Goal: Task Accomplishment & Management: Manage account settings

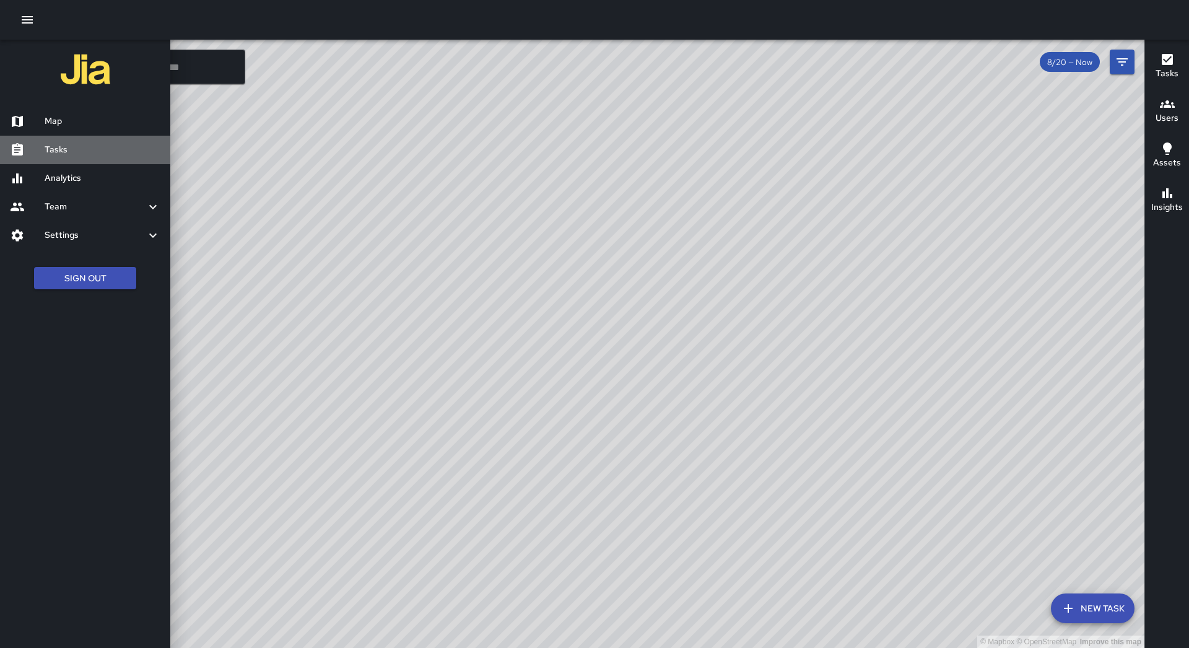
click at [101, 141] on link "Tasks" at bounding box center [85, 150] width 170 height 28
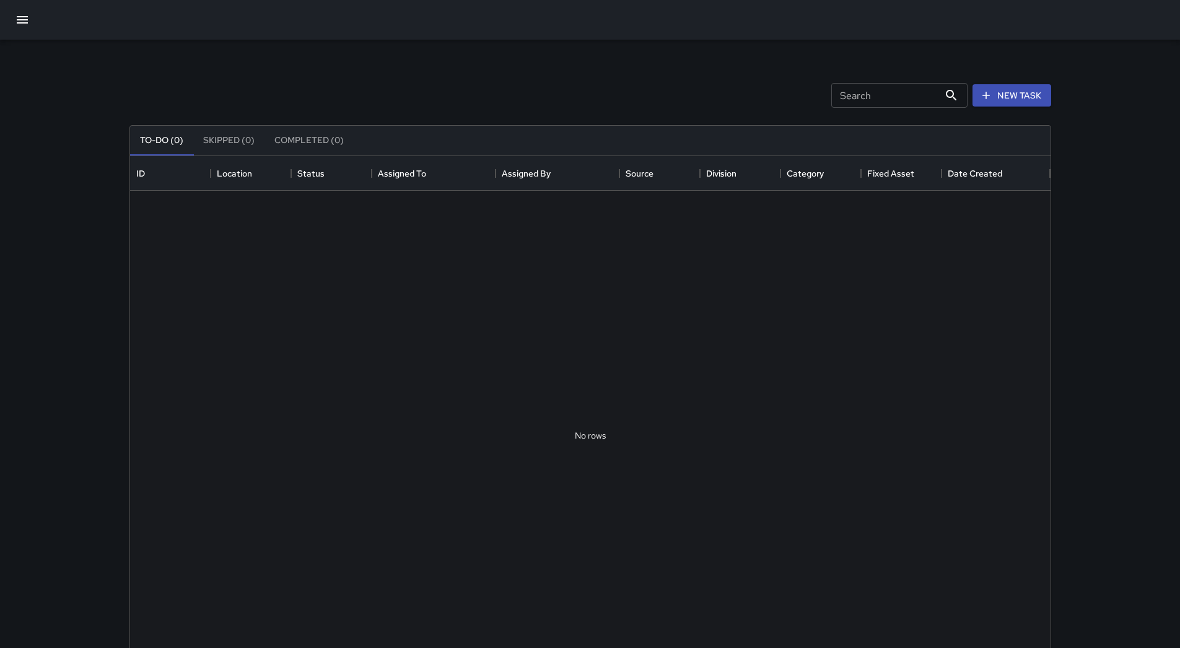
scroll to position [515, 911]
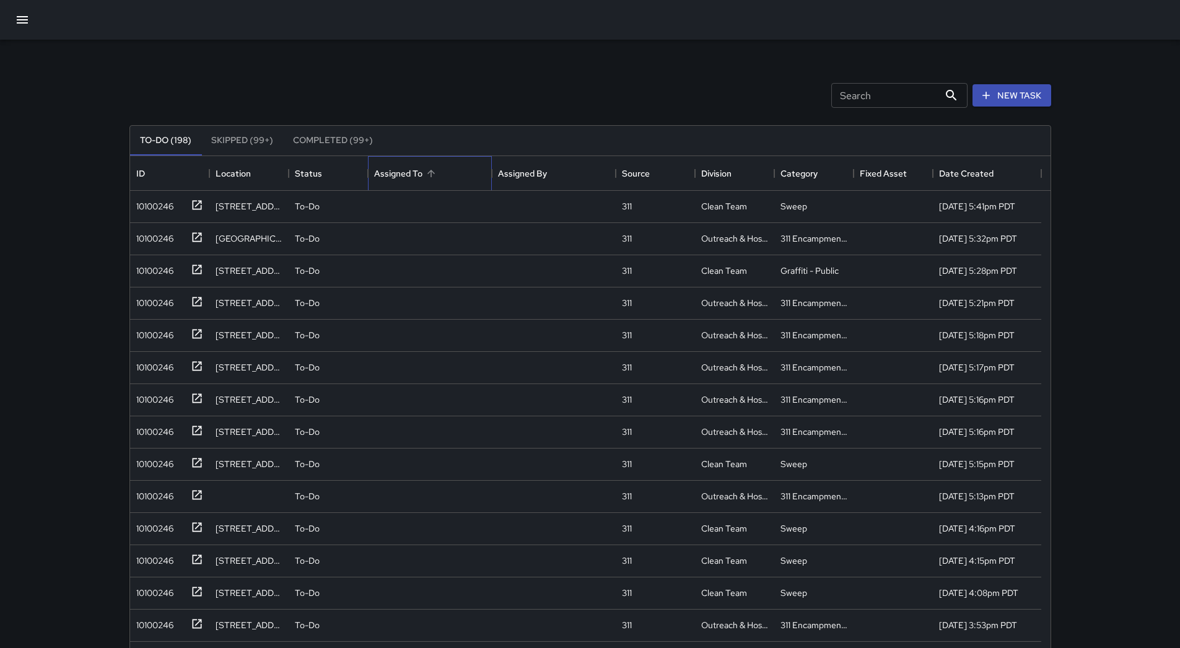
click at [456, 168] on div "Assigned To" at bounding box center [429, 173] width 111 height 35
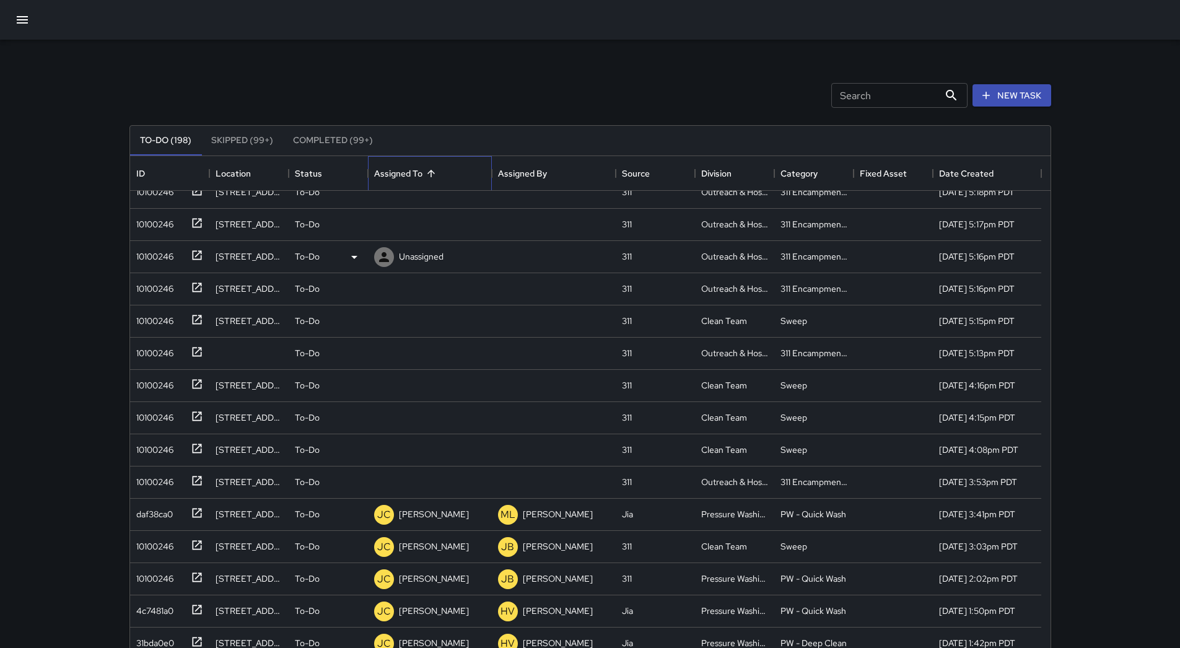
scroll to position [124, 0]
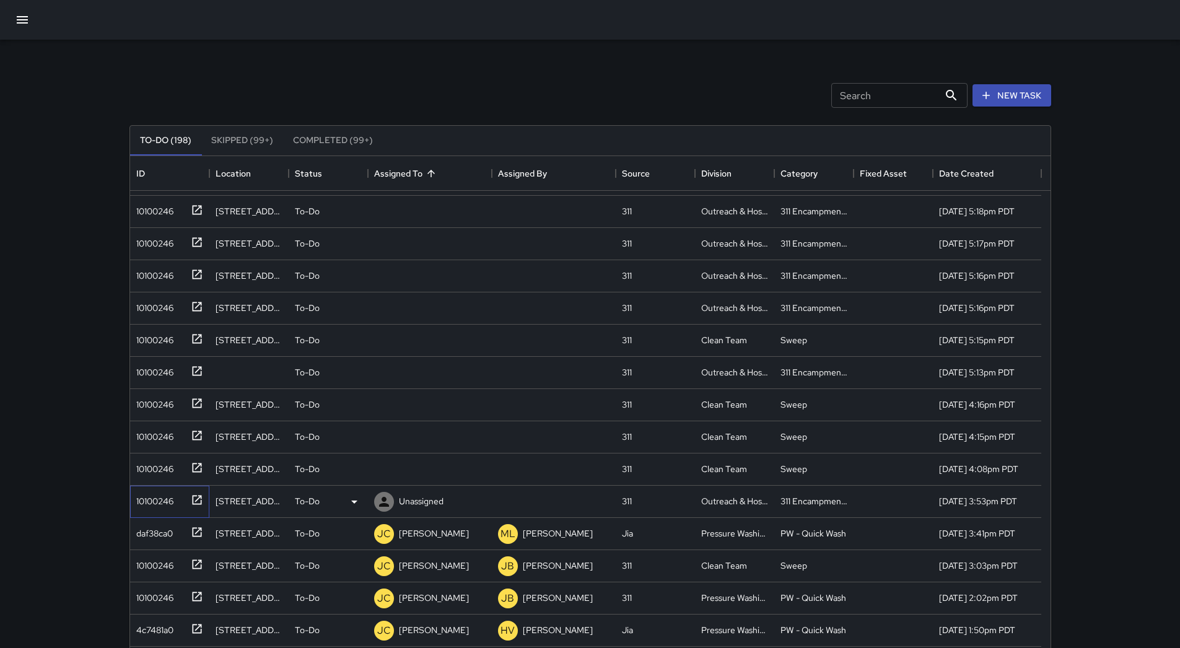
click at [160, 495] on div "10100246" at bounding box center [152, 498] width 42 height 17
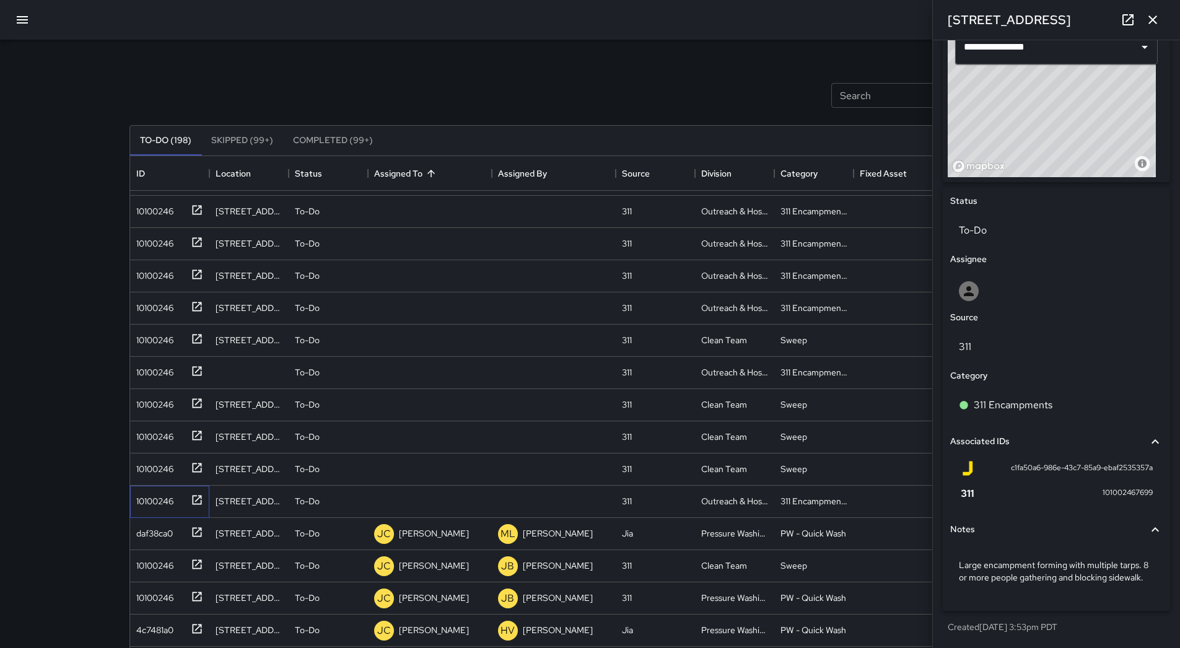
scroll to position [0, 0]
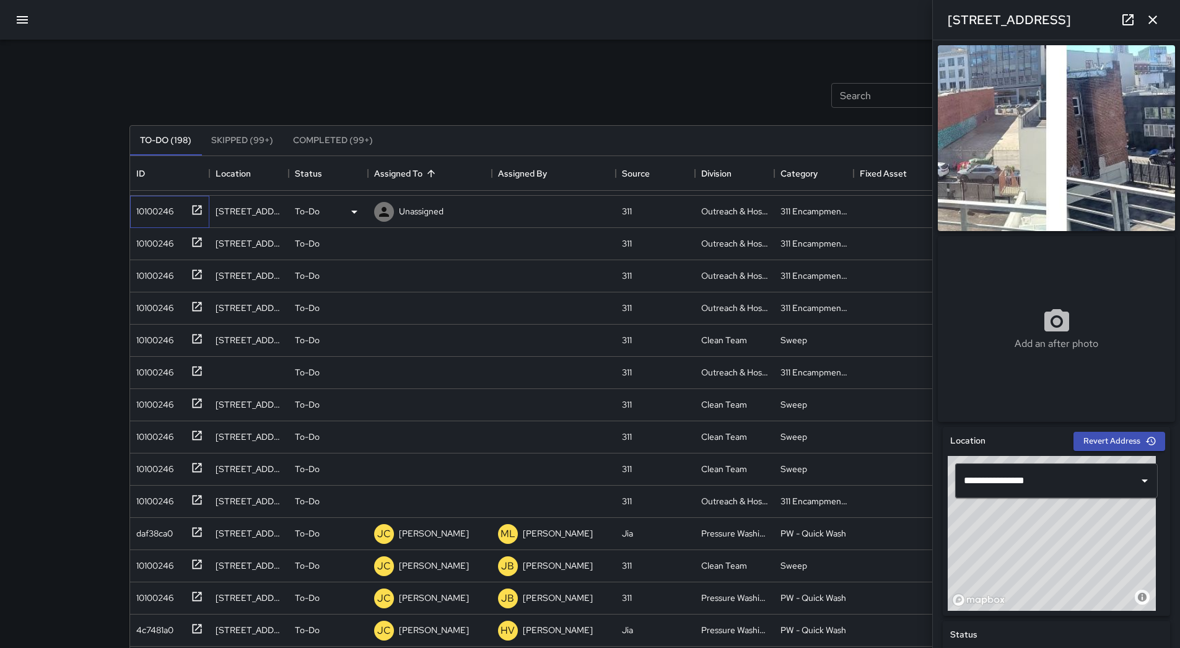
click at [170, 220] on div "10100246" at bounding box center [169, 212] width 79 height 32
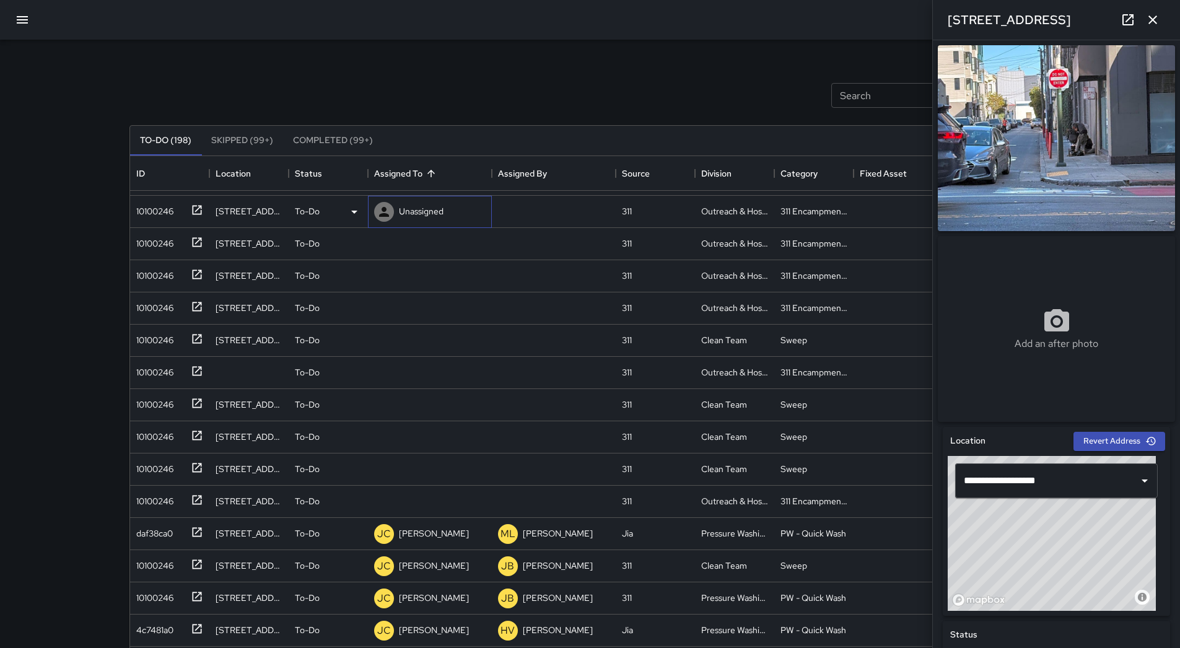
click at [438, 217] on p "Unassigned" at bounding box center [421, 211] width 45 height 12
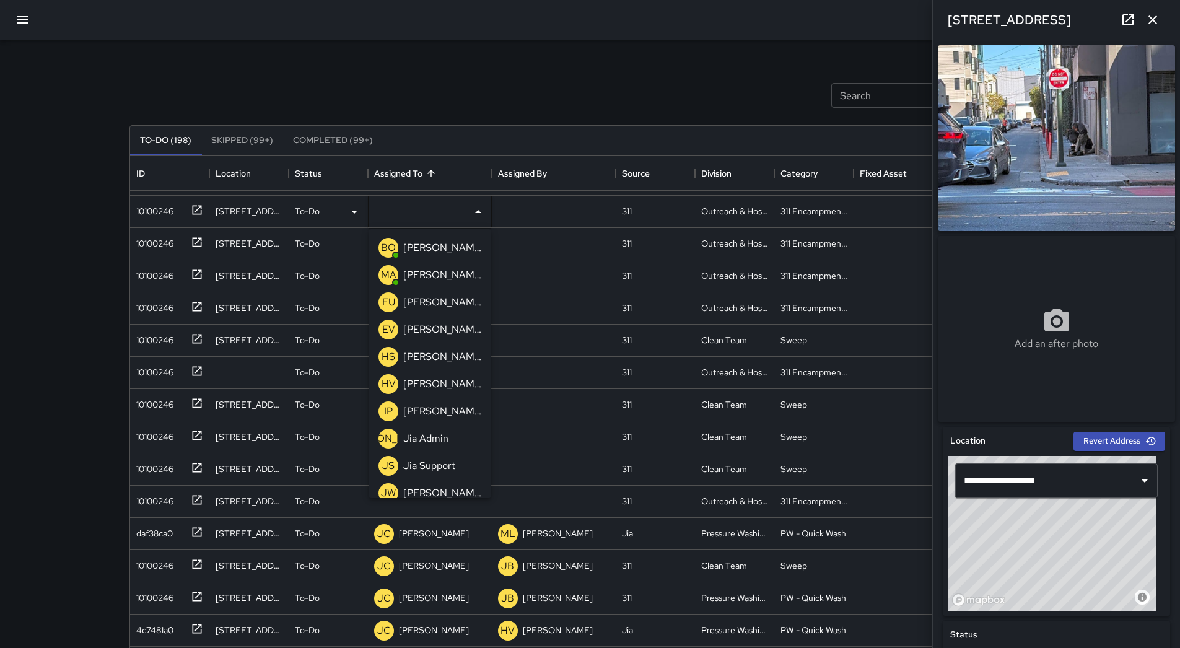
scroll to position [395, 0]
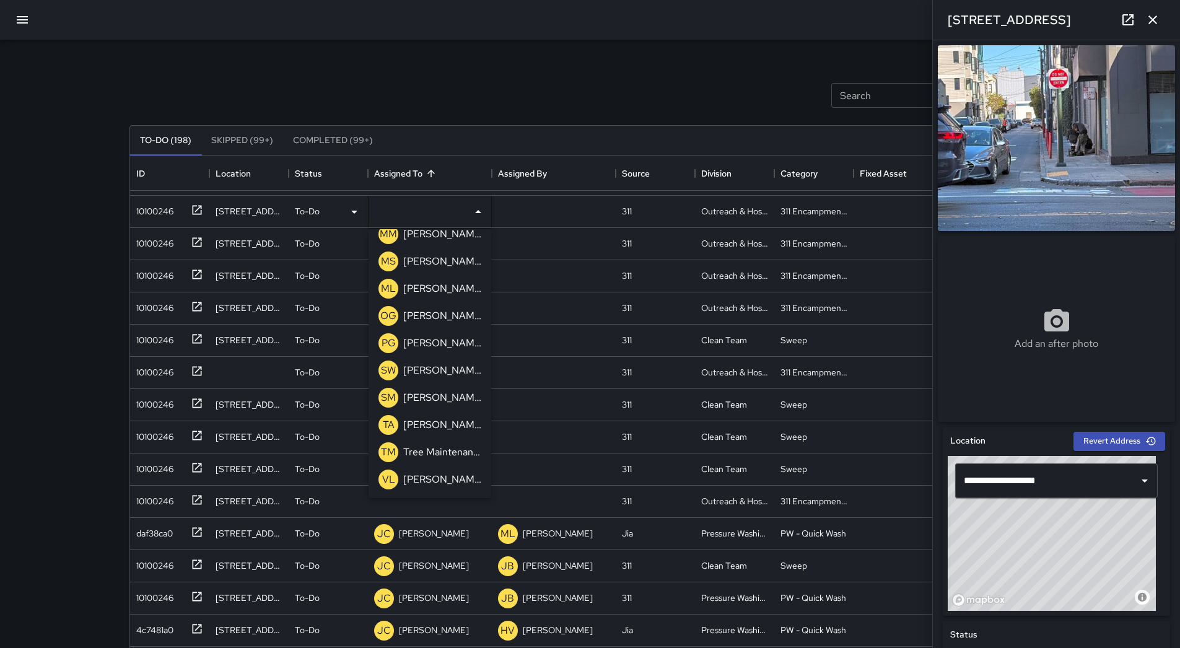
click at [429, 280] on div "[PERSON_NAME]" at bounding box center [442, 289] width 83 height 20
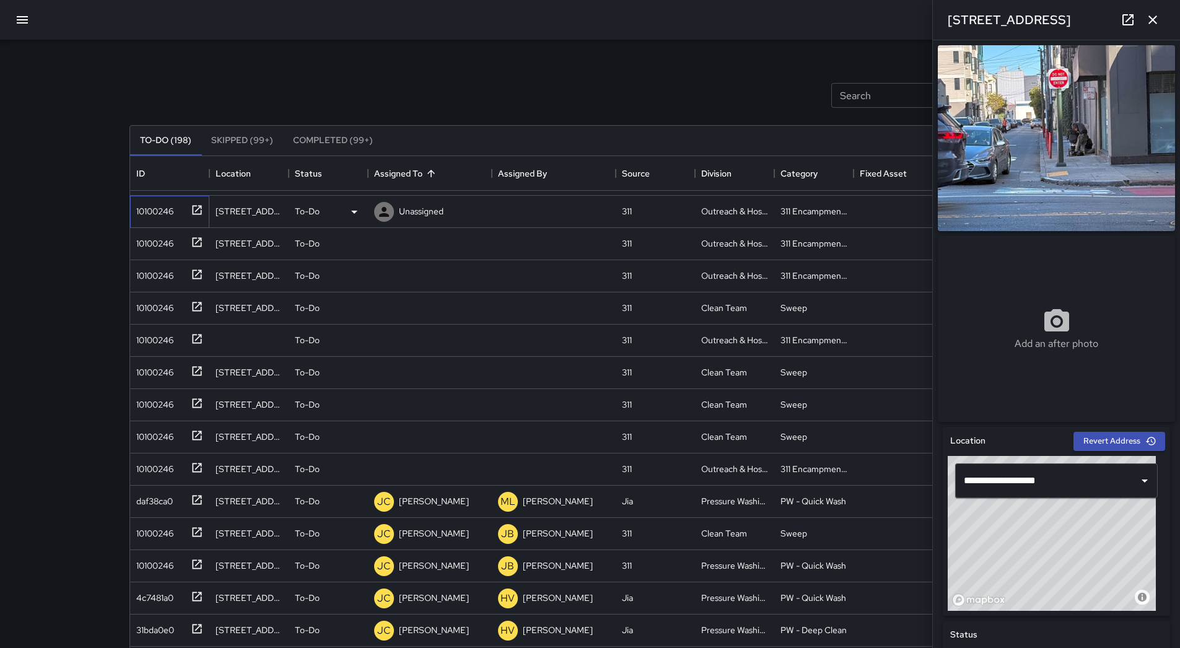
click at [157, 211] on div "10100246" at bounding box center [152, 208] width 42 height 17
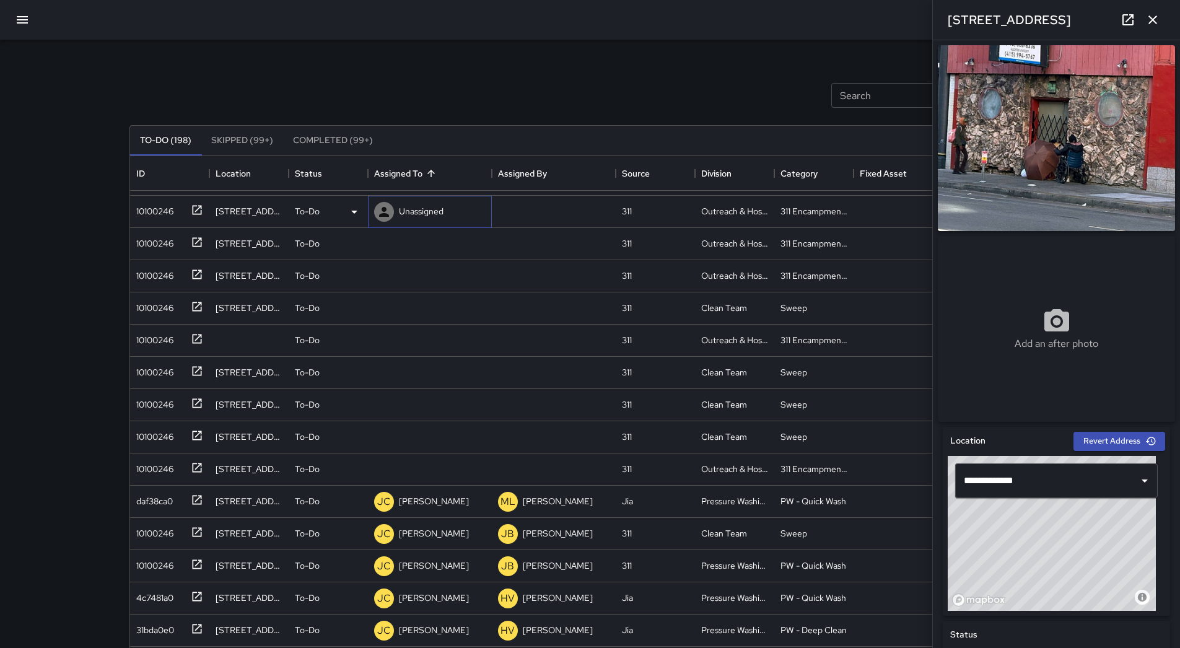
click at [432, 215] on p "Unassigned" at bounding box center [421, 211] width 45 height 12
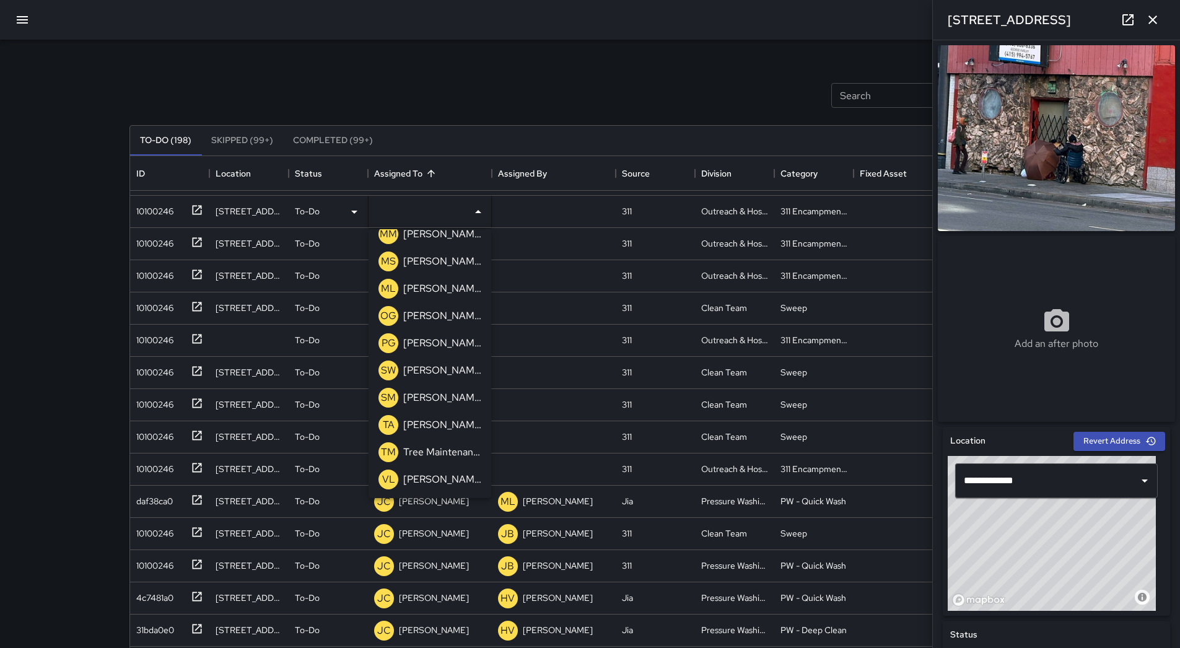
click at [436, 299] on div "ML [PERSON_NAME]" at bounding box center [430, 288] width 108 height 25
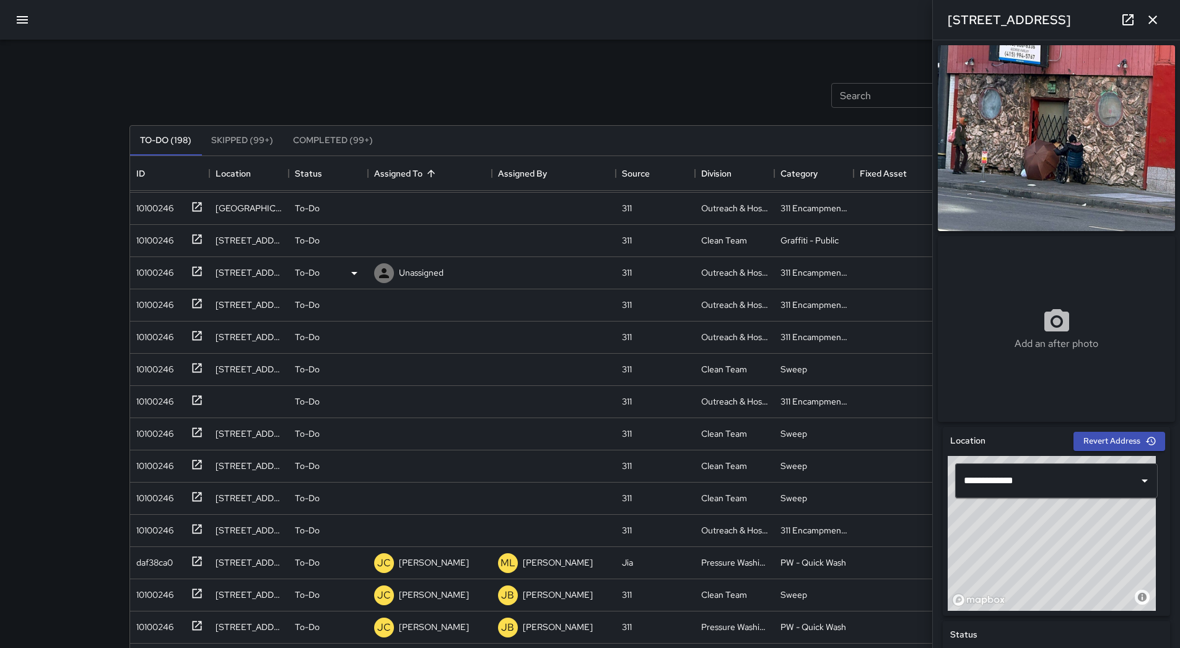
scroll to position [0, 0]
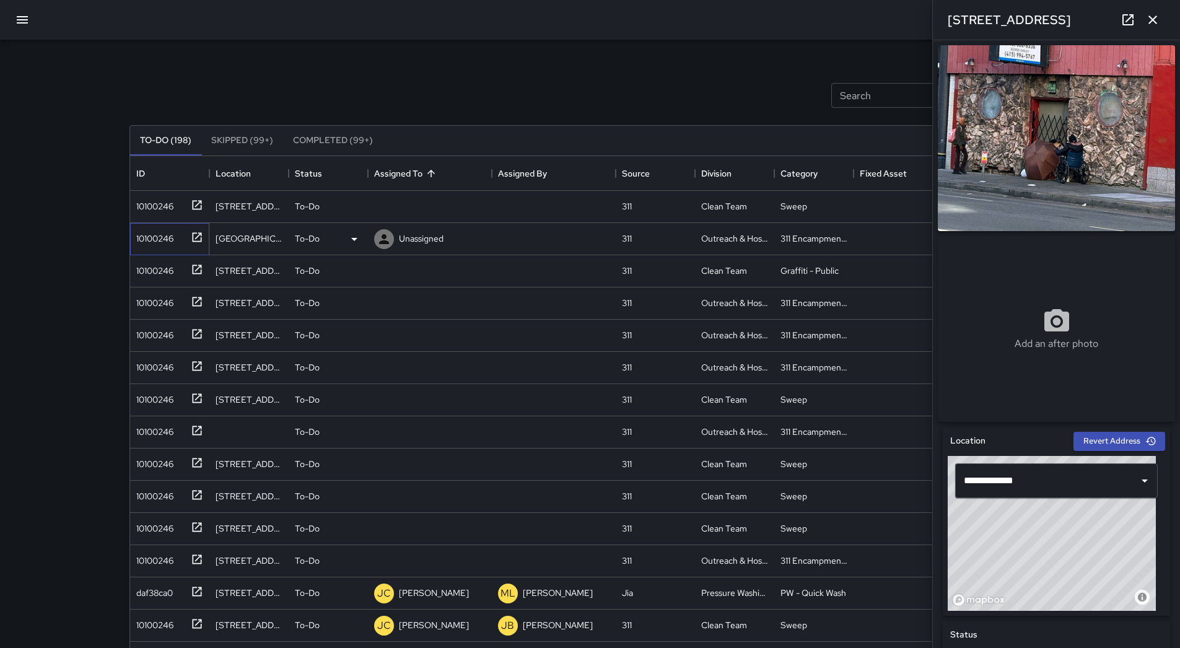
click at [160, 232] on div "10100246" at bounding box center [152, 235] width 42 height 17
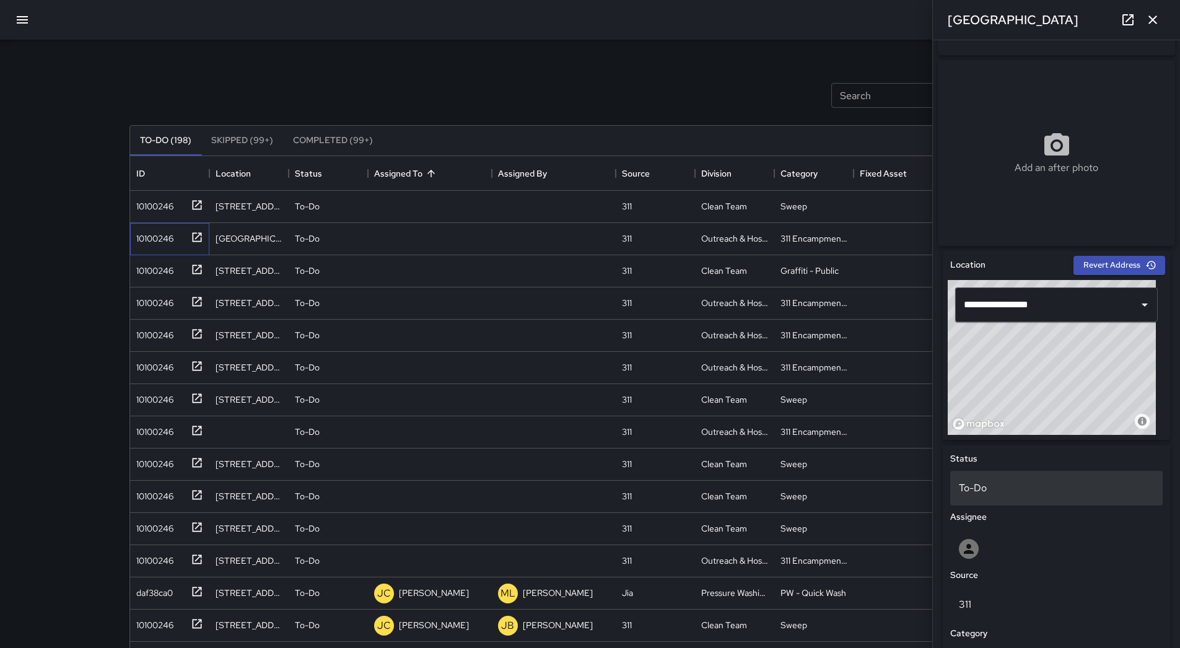
scroll to position [439, 0]
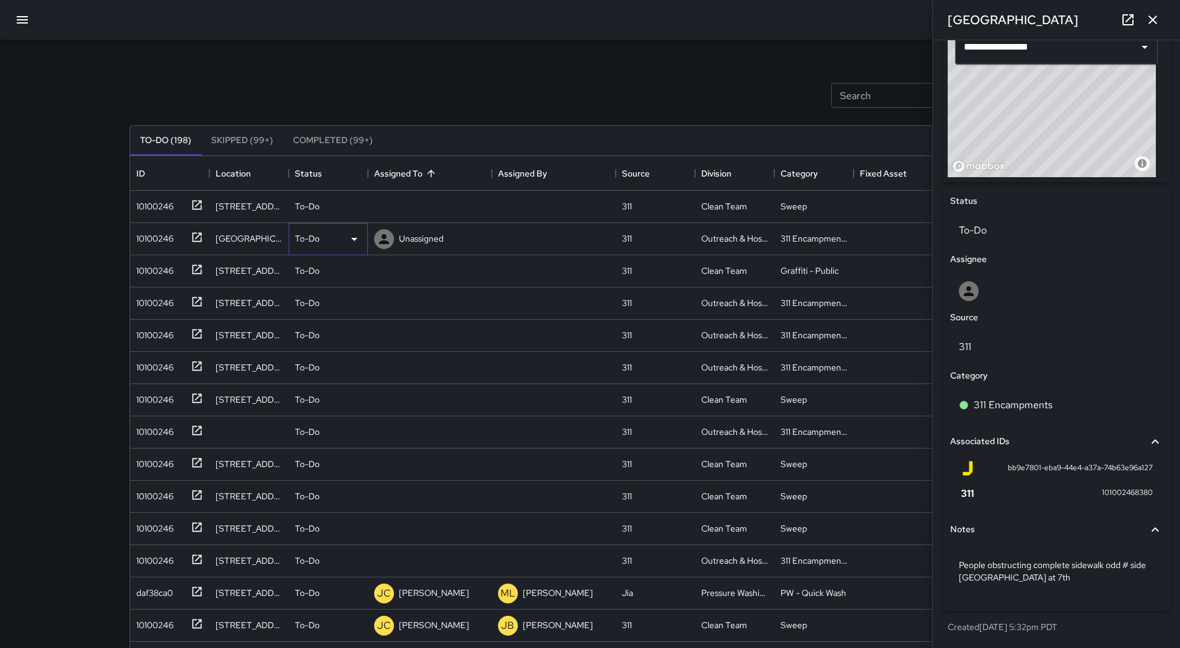
click at [340, 244] on div "To-Do" at bounding box center [328, 239] width 67 height 15
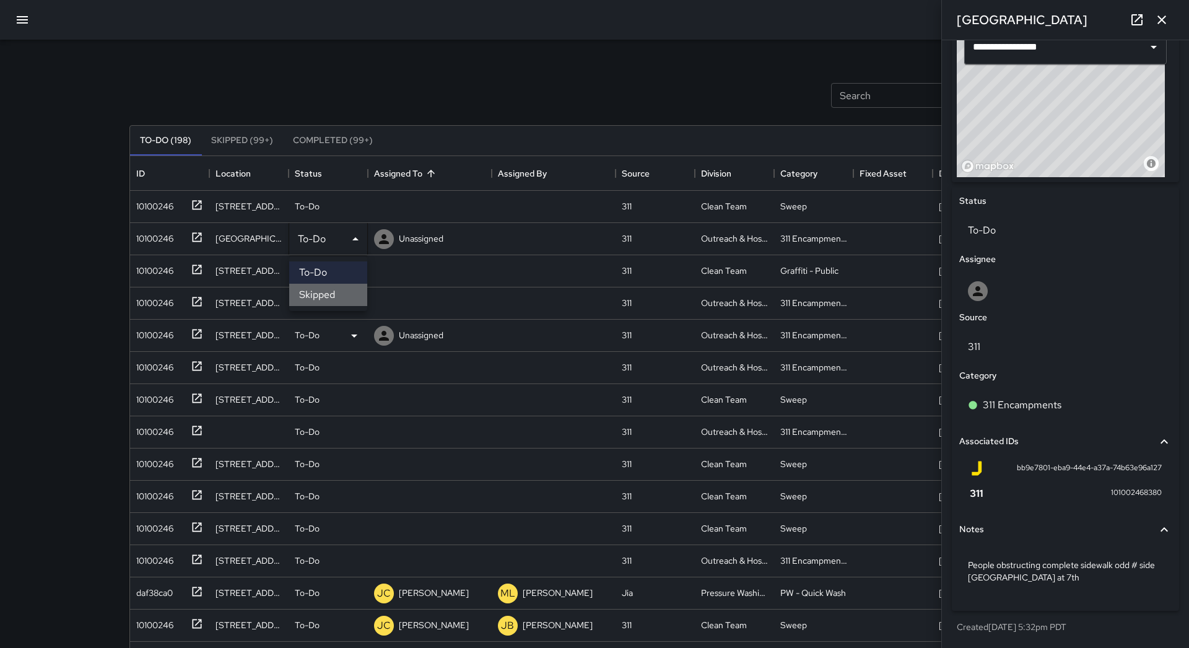
drag, startPoint x: 338, startPoint y: 300, endPoint x: 325, endPoint y: 299, distance: 13.0
click at [338, 300] on li "Skipped" at bounding box center [328, 295] width 78 height 22
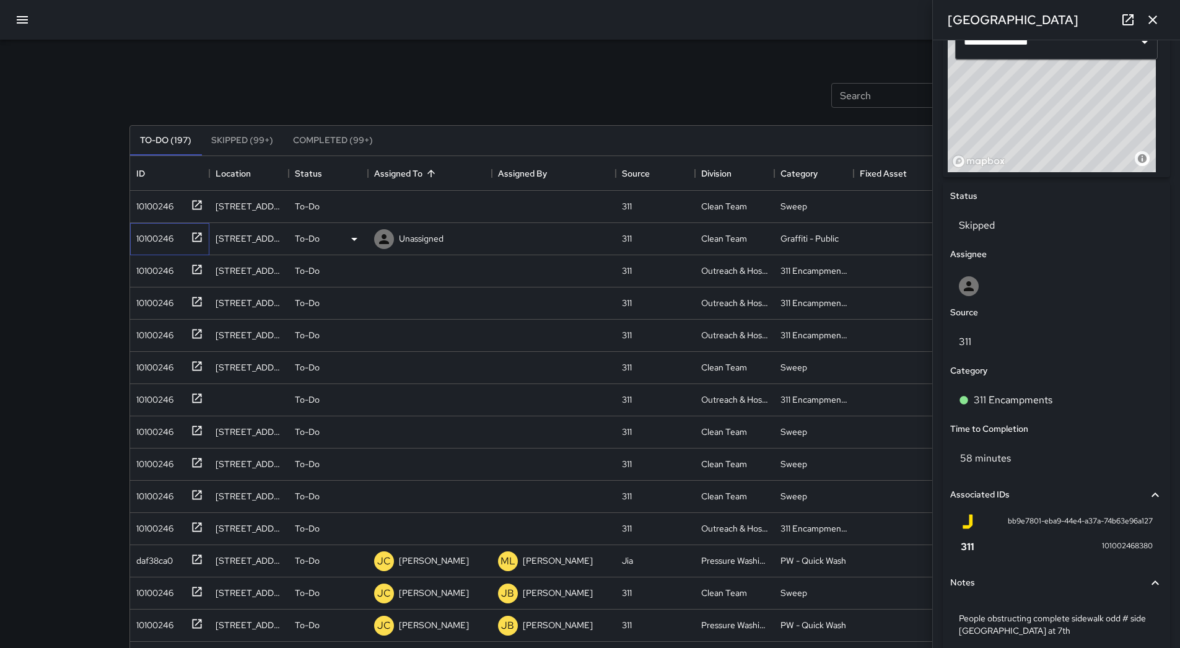
click at [164, 242] on div "10100246" at bounding box center [152, 235] width 42 height 17
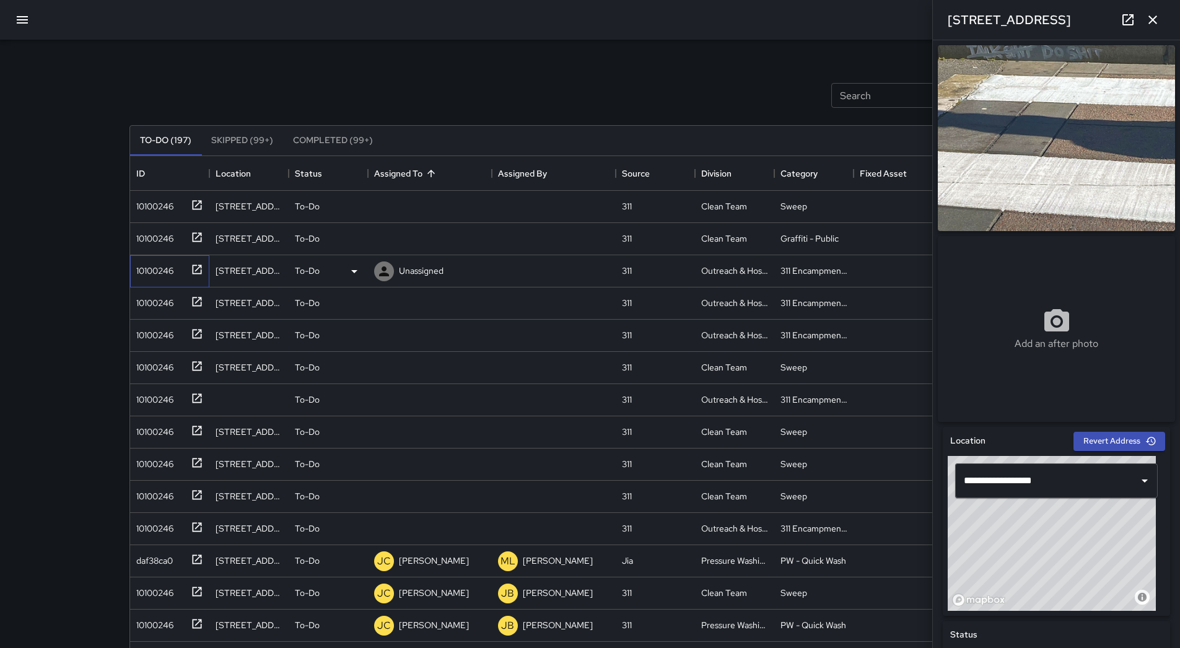
click at [165, 272] on div "10100246" at bounding box center [152, 268] width 42 height 17
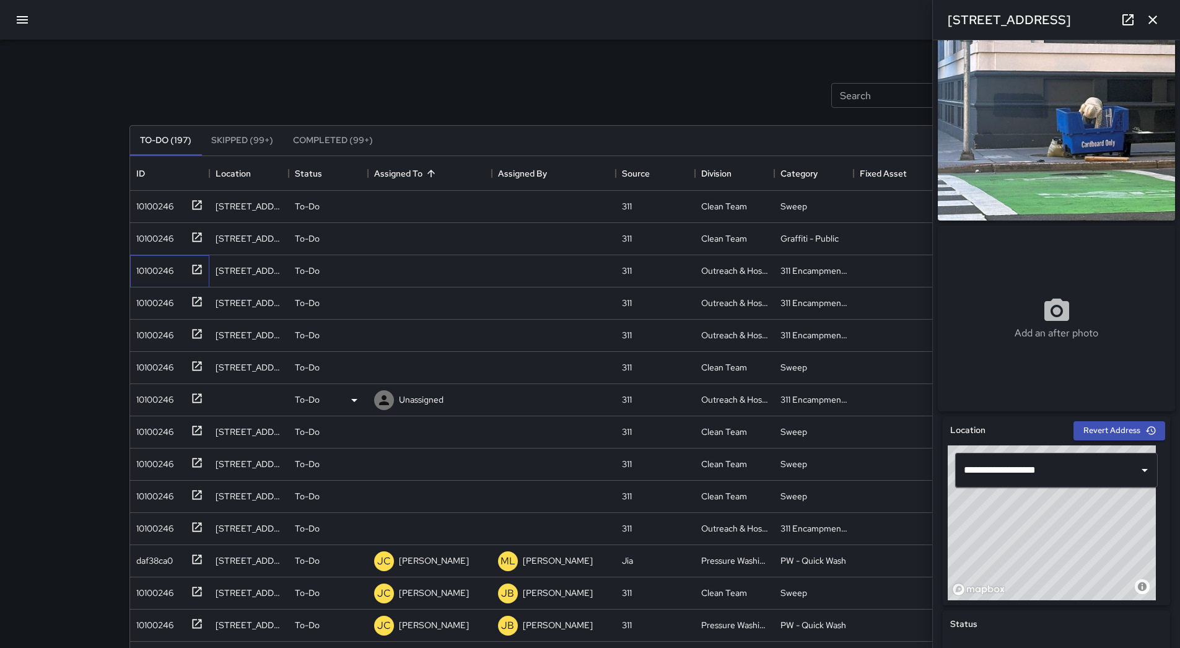
scroll to position [0, 0]
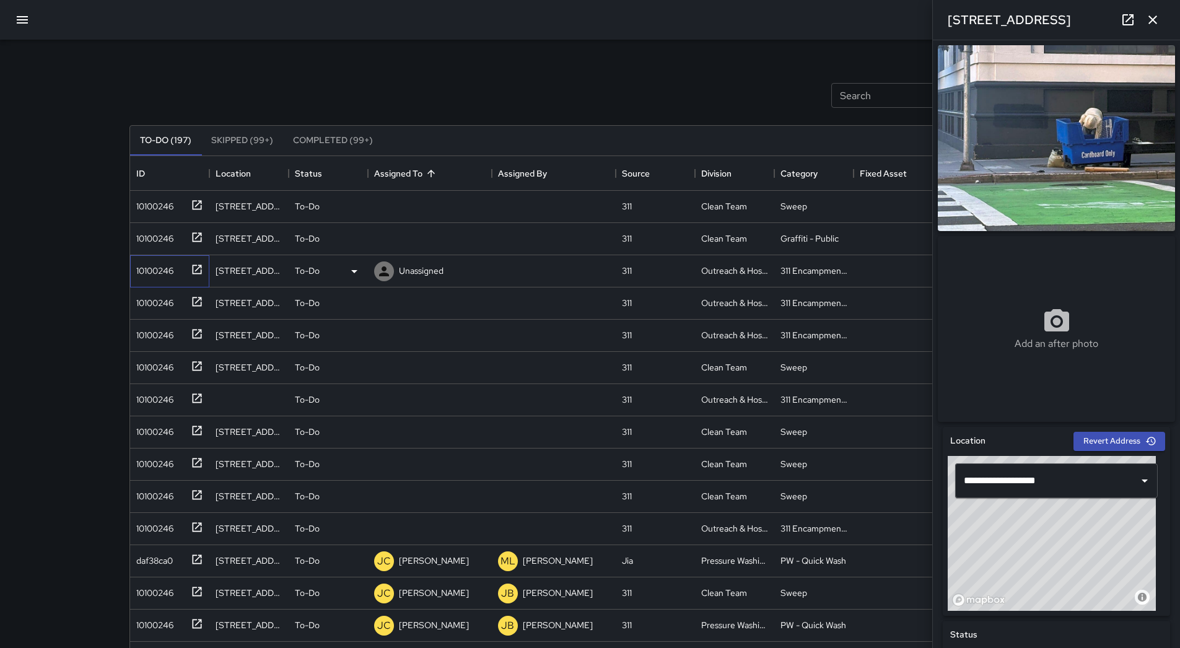
click at [189, 283] on div "10100246" at bounding box center [169, 271] width 79 height 32
click at [339, 269] on div "To-Do" at bounding box center [328, 271] width 67 height 15
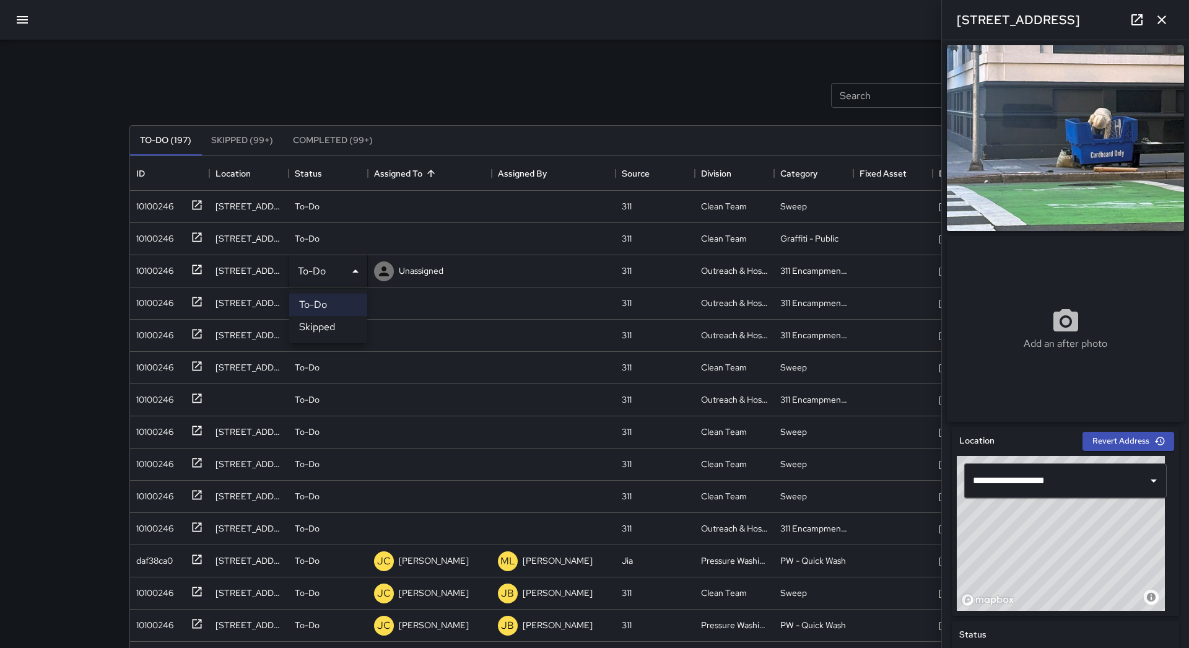
click at [450, 271] on div at bounding box center [594, 324] width 1189 height 648
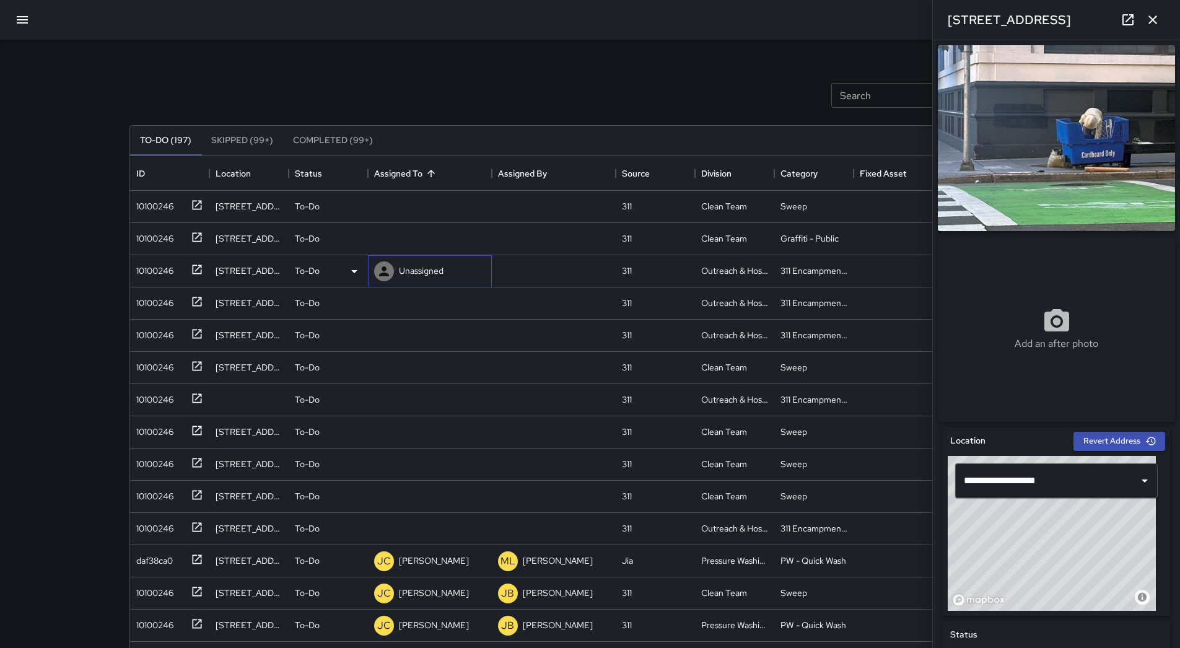
click at [419, 271] on p "Unassigned" at bounding box center [421, 270] width 45 height 12
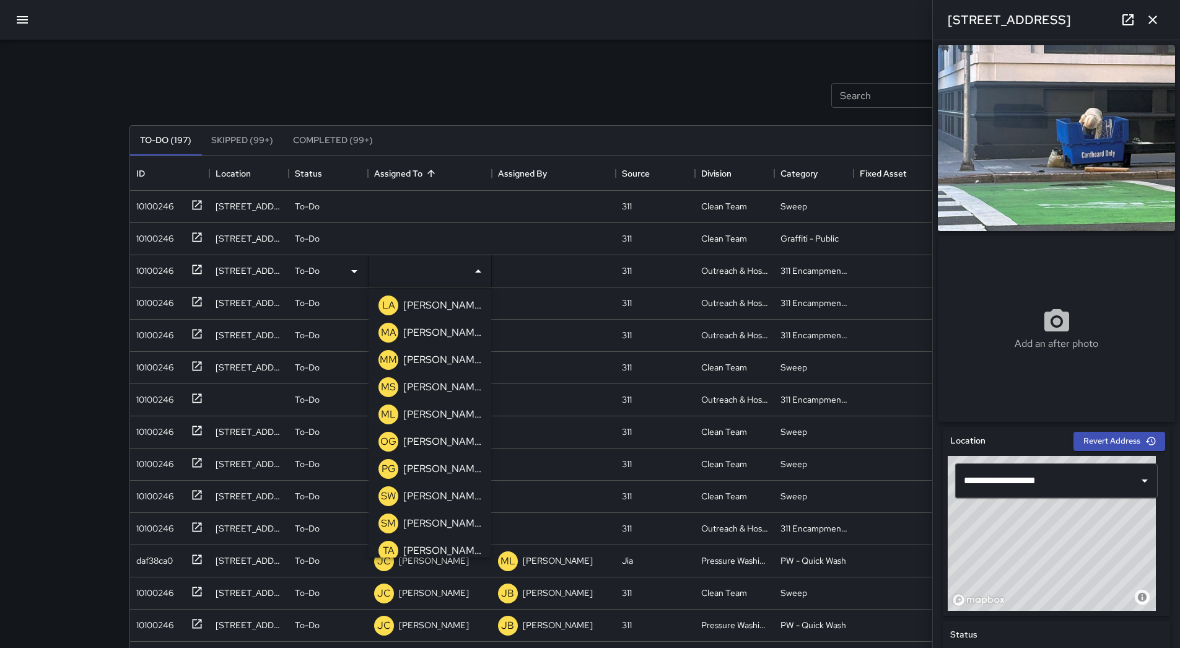
scroll to position [372, 0]
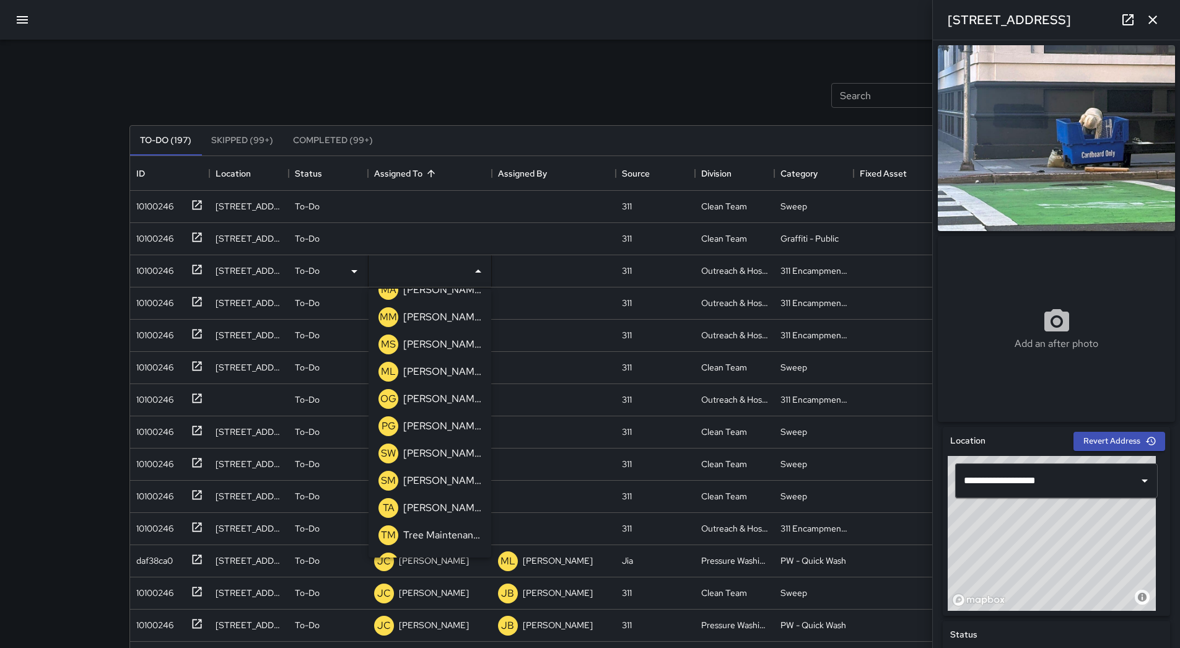
click at [426, 370] on p "[PERSON_NAME]" at bounding box center [442, 371] width 78 height 15
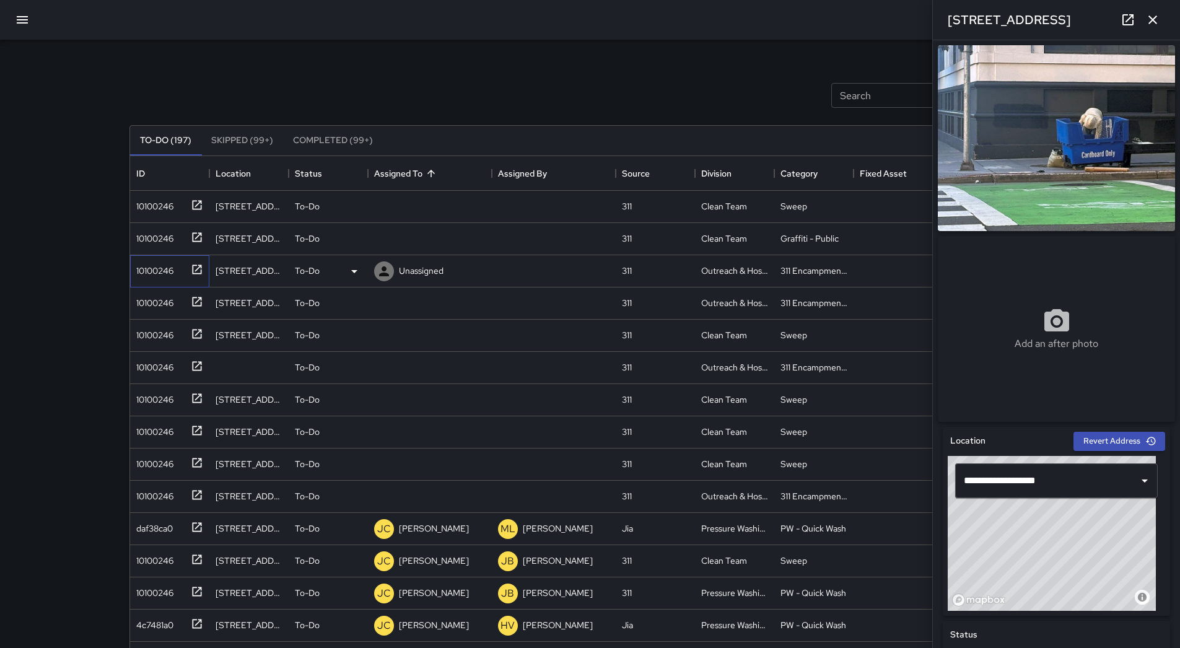
click at [186, 278] on div at bounding box center [194, 268] width 17 height 20
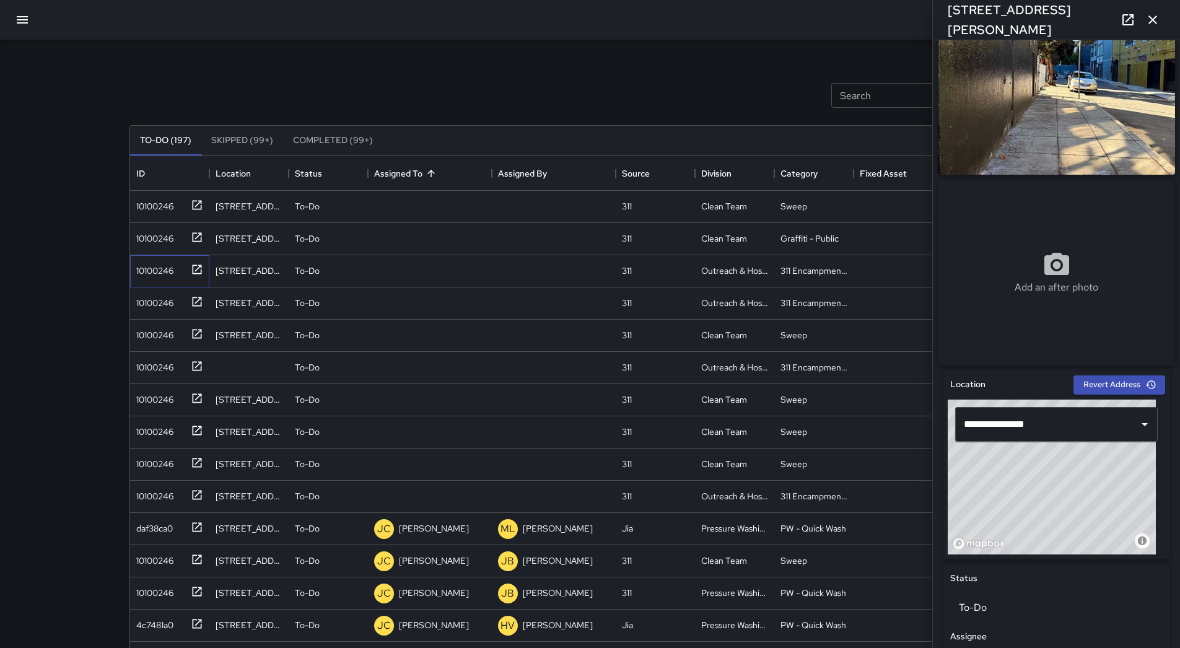
scroll to position [0, 0]
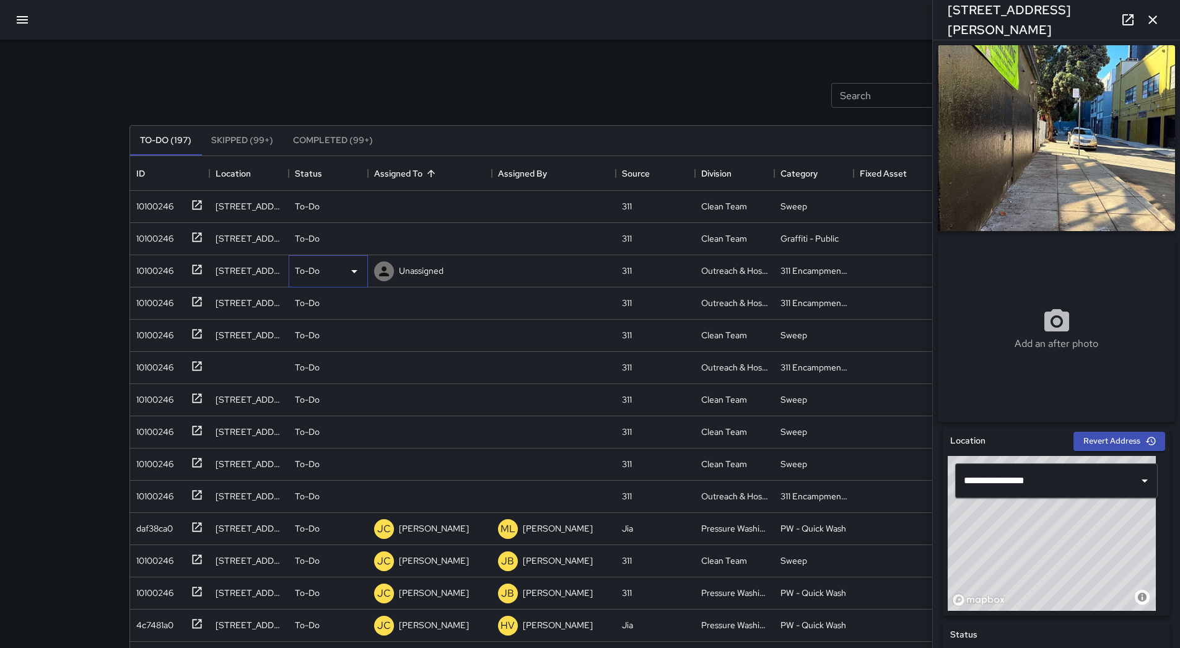
click at [358, 277] on icon at bounding box center [354, 271] width 15 height 15
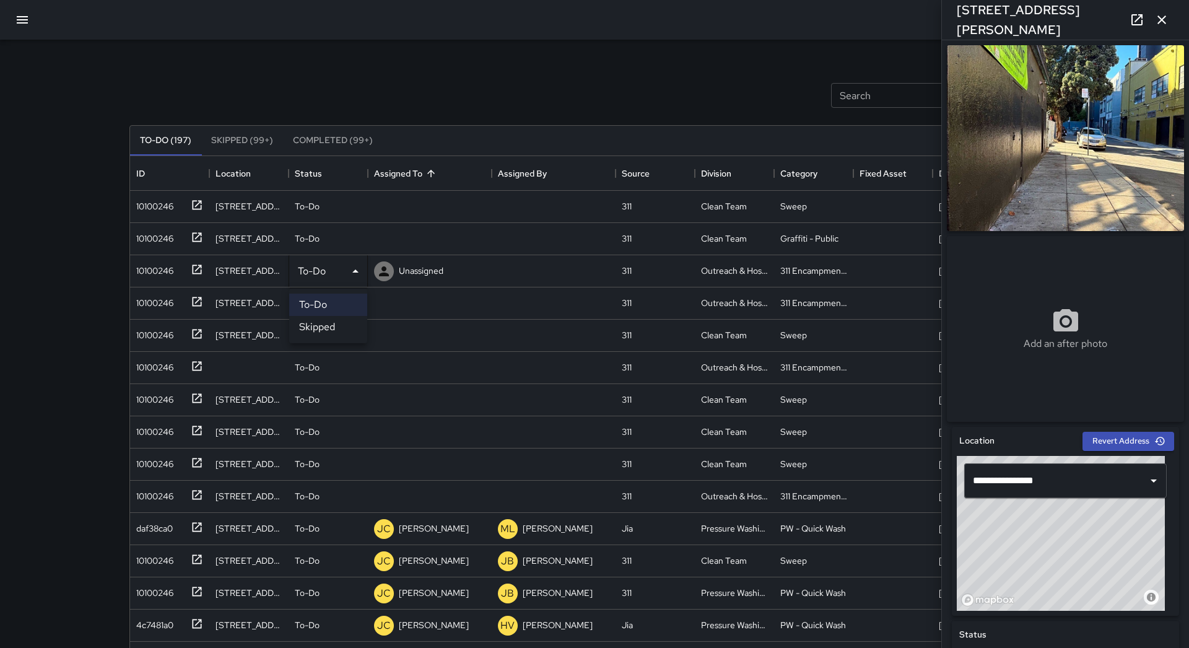
click at [421, 274] on div at bounding box center [594, 324] width 1189 height 648
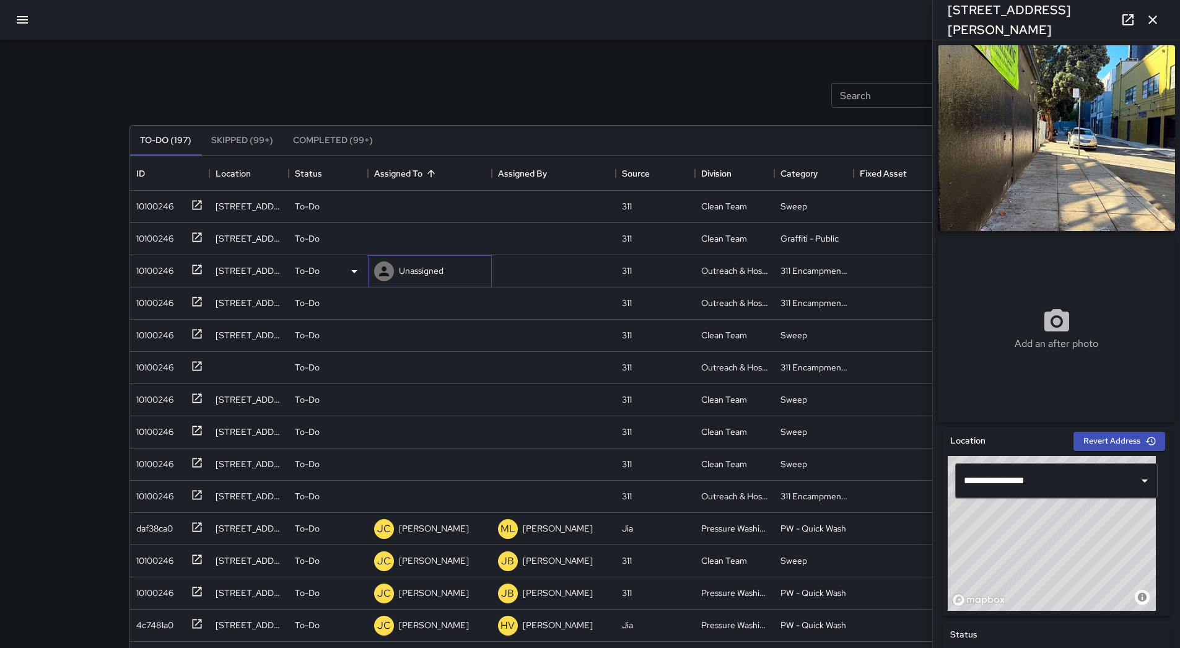
click at [421, 273] on p "Unassigned" at bounding box center [421, 270] width 45 height 12
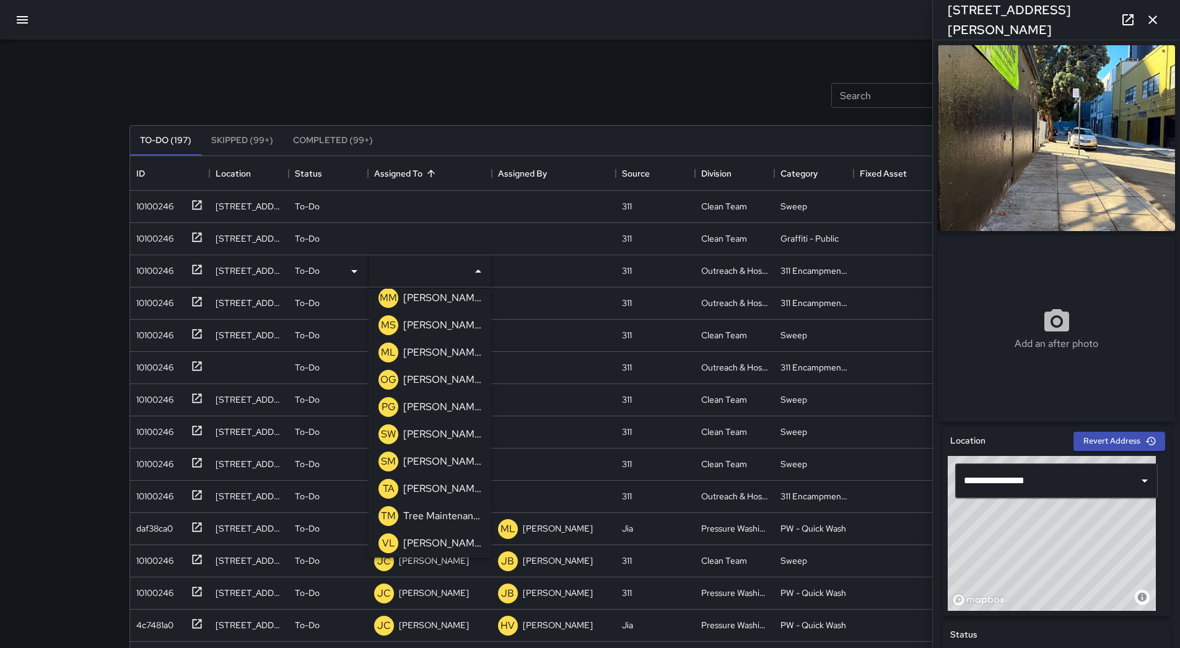
scroll to position [395, 0]
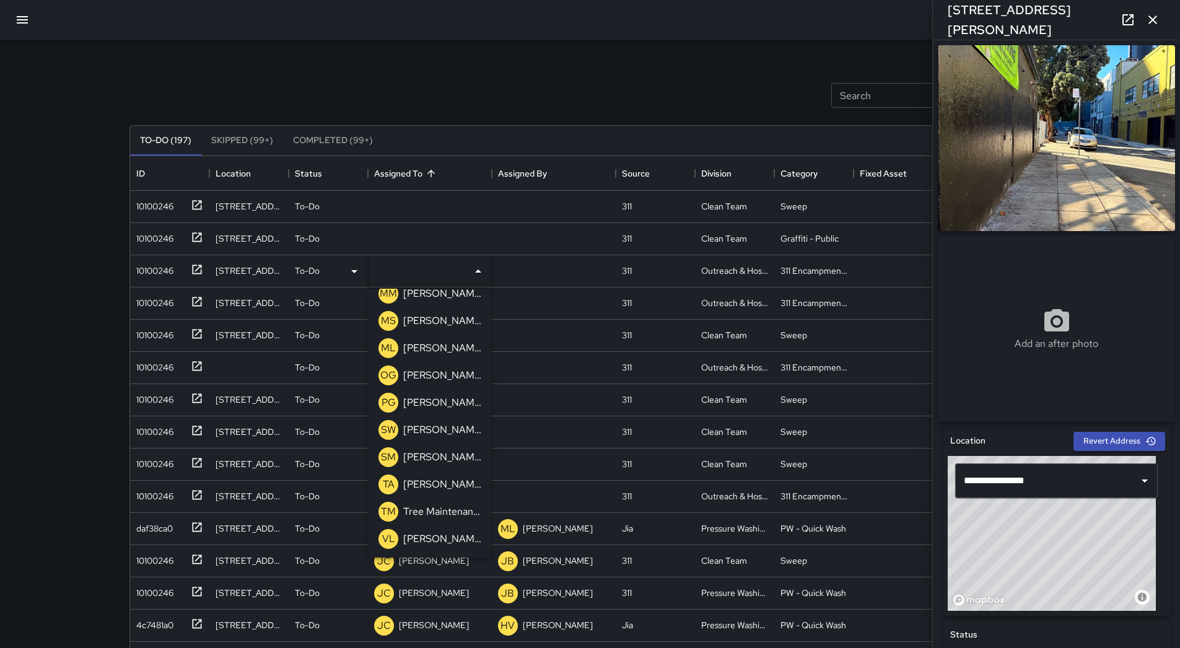
click at [422, 352] on p "[PERSON_NAME]" at bounding box center [442, 348] width 78 height 15
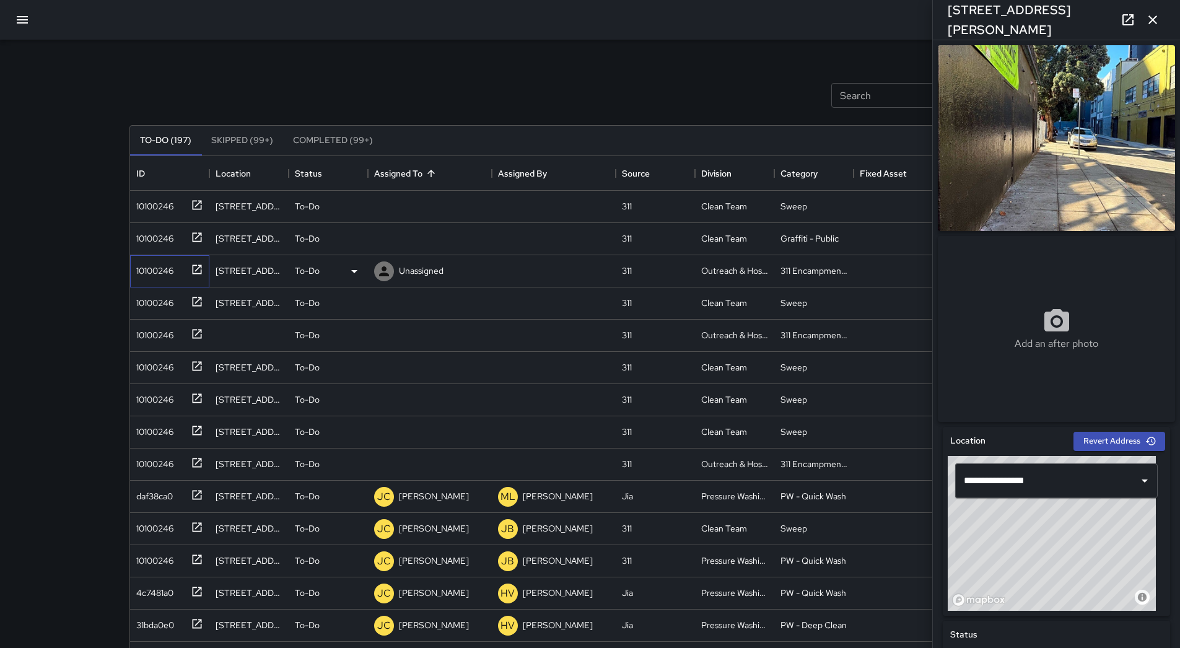
click at [158, 271] on div "10100246" at bounding box center [152, 268] width 42 height 17
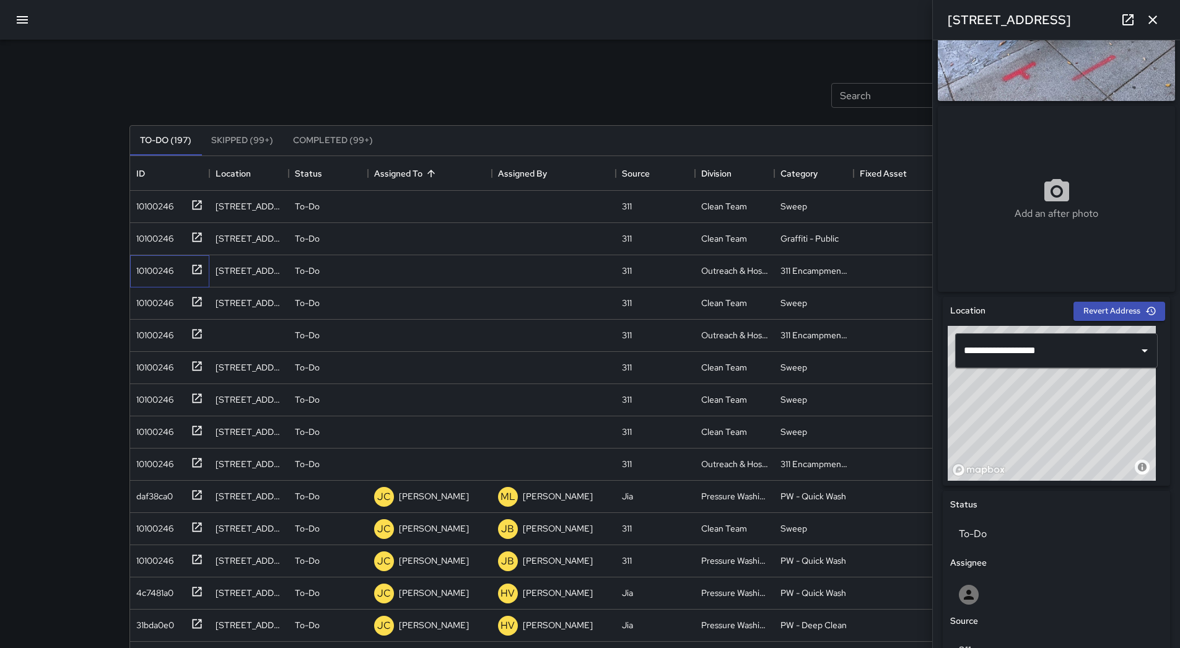
scroll to position [0, 0]
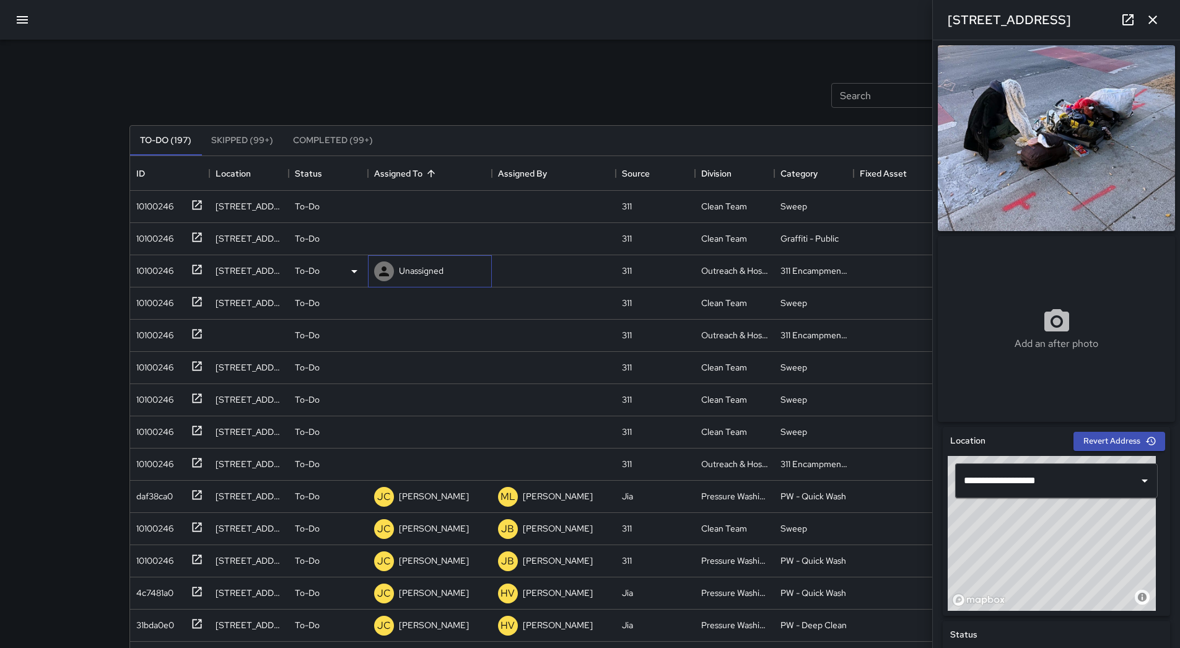
click at [427, 266] on p "Unassigned" at bounding box center [421, 270] width 45 height 12
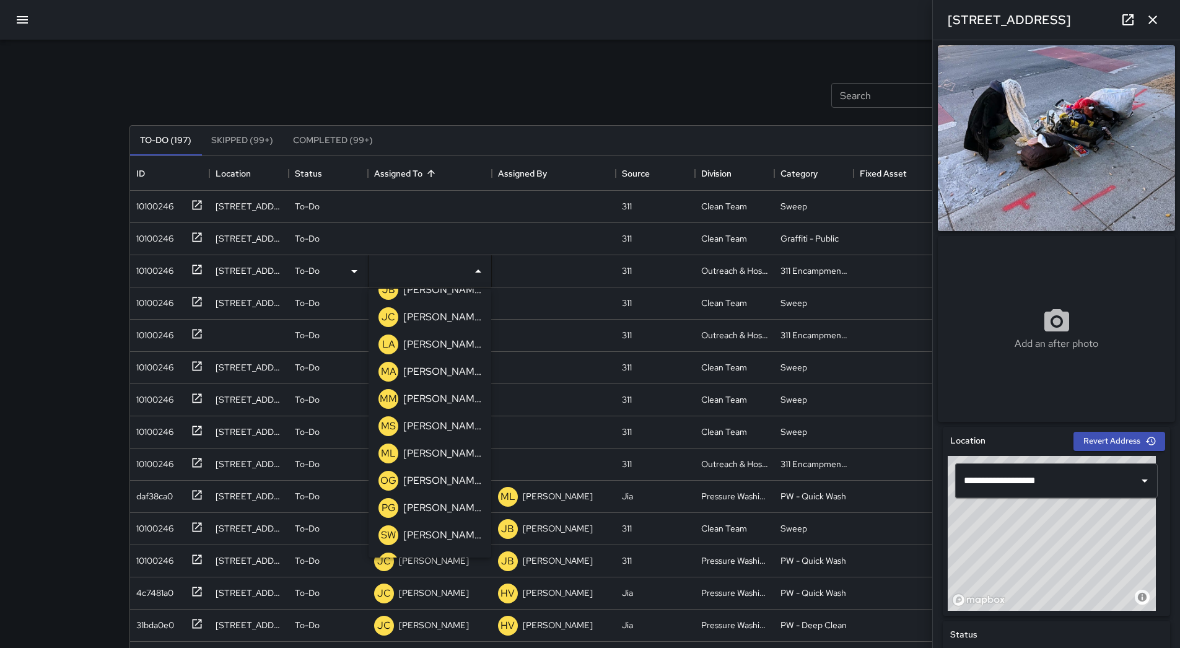
scroll to position [395, 0]
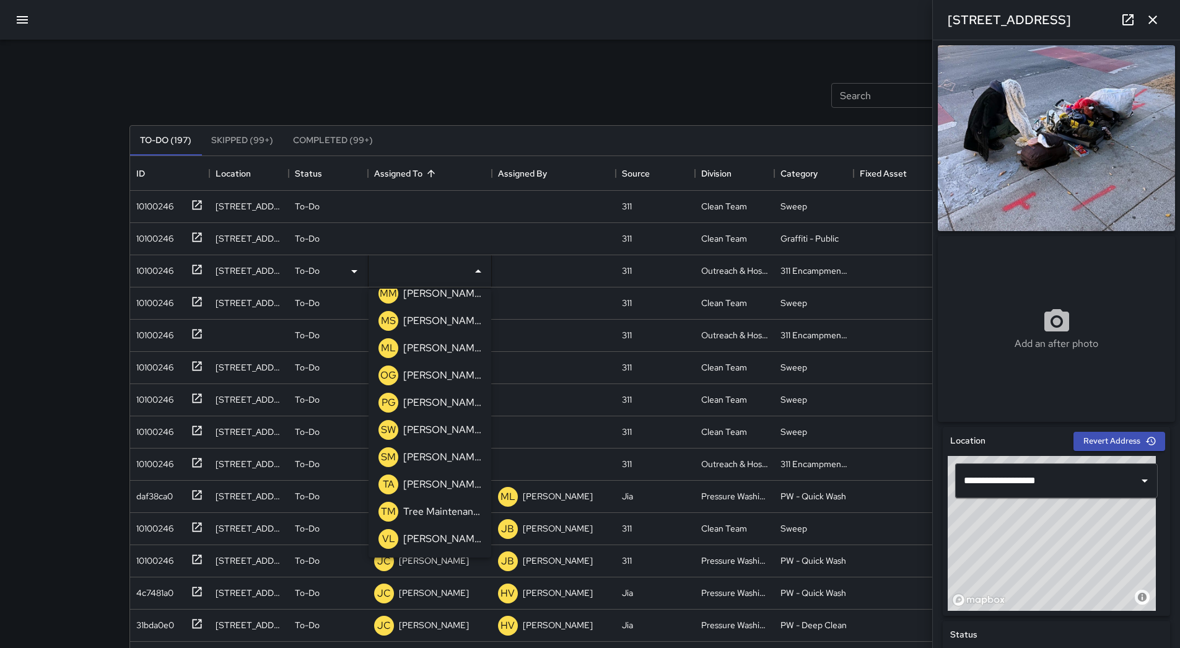
click at [432, 349] on p "[PERSON_NAME]" at bounding box center [442, 348] width 78 height 15
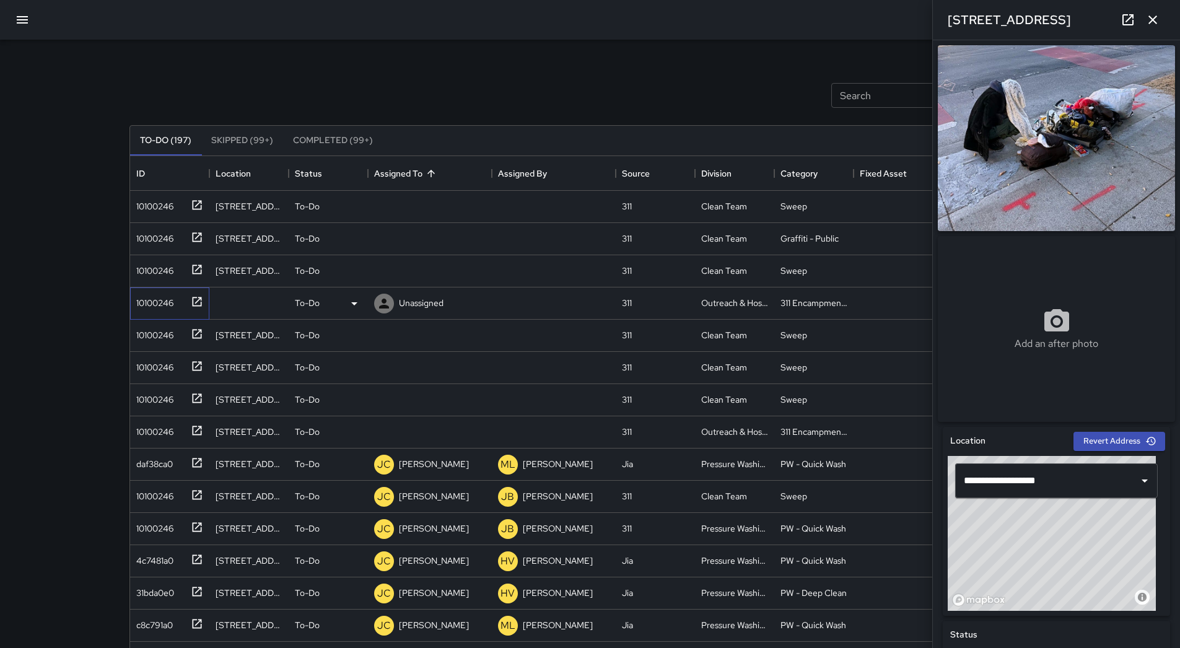
click at [157, 309] on div "10100246" at bounding box center [152, 300] width 42 height 17
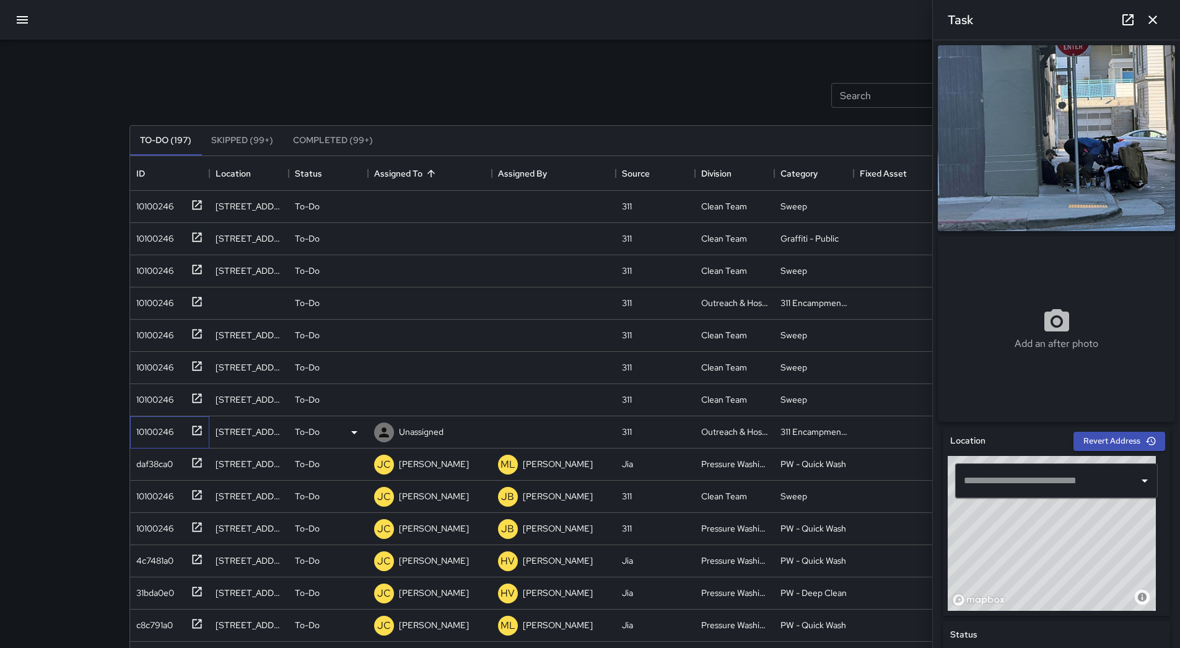
click at [157, 421] on div "10100246" at bounding box center [152, 429] width 42 height 17
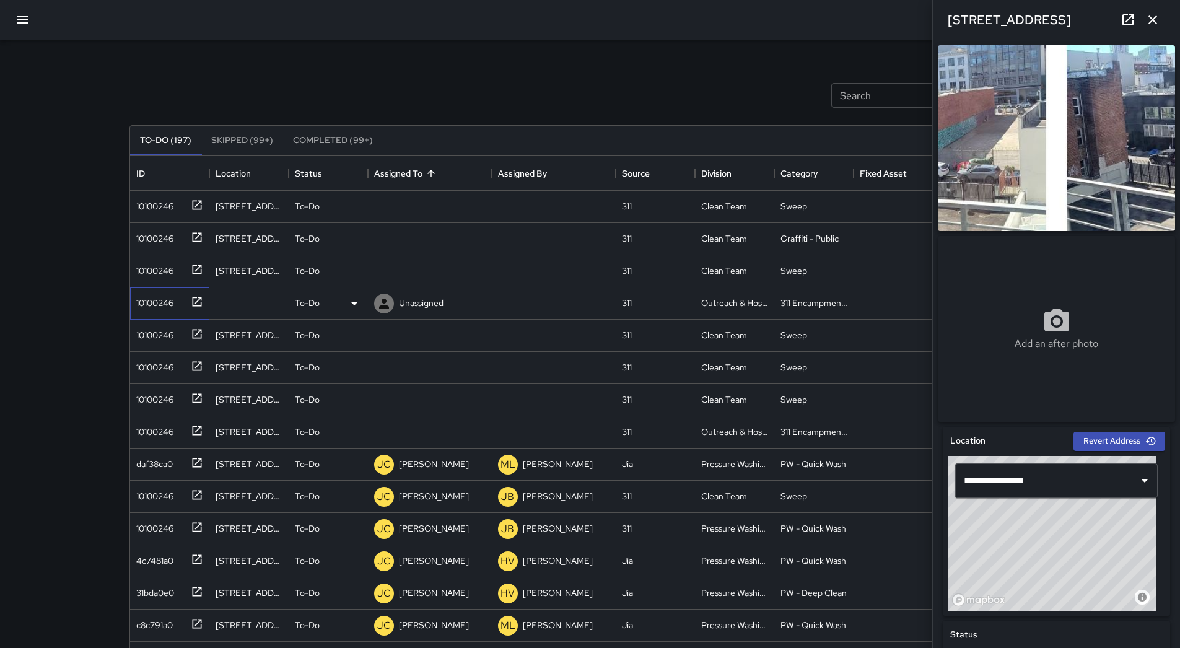
click at [172, 314] on div "10100246" at bounding box center [169, 303] width 79 height 32
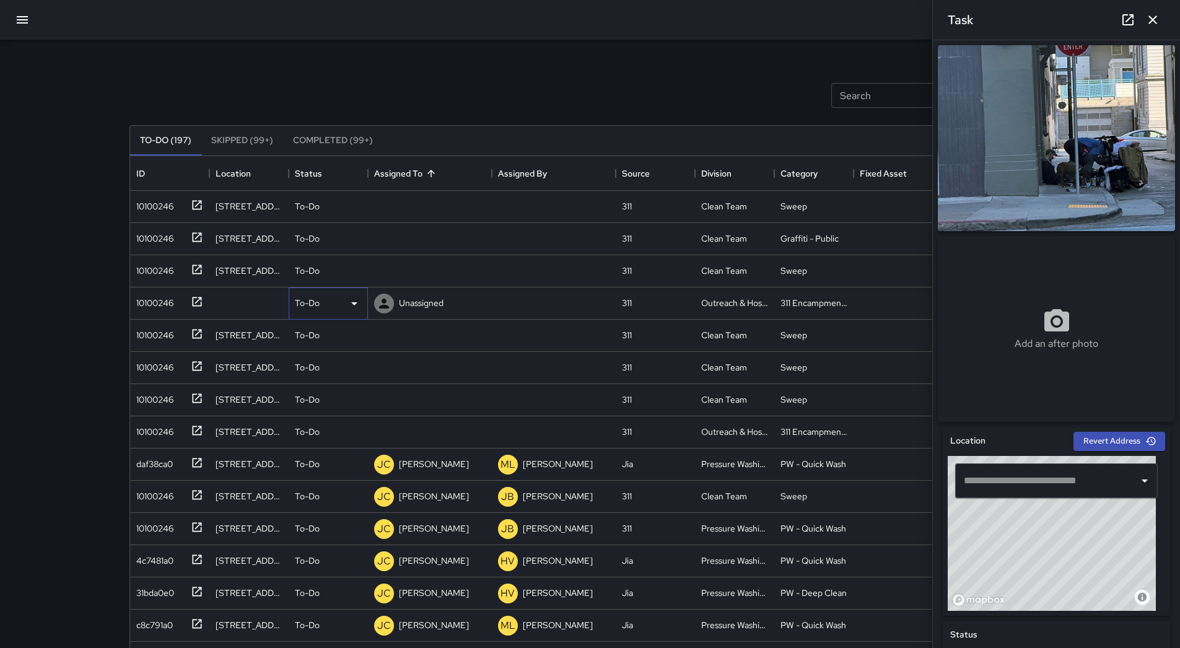
click at [347, 302] on icon at bounding box center [354, 303] width 15 height 15
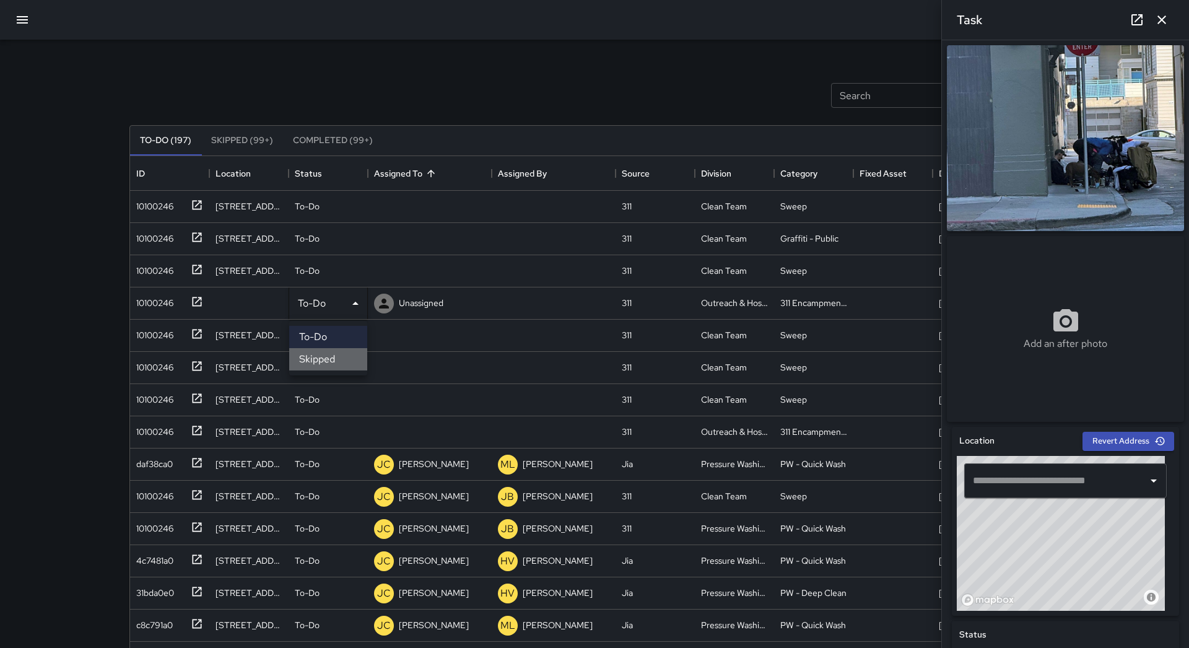
click at [342, 356] on li "Skipped" at bounding box center [328, 359] width 78 height 22
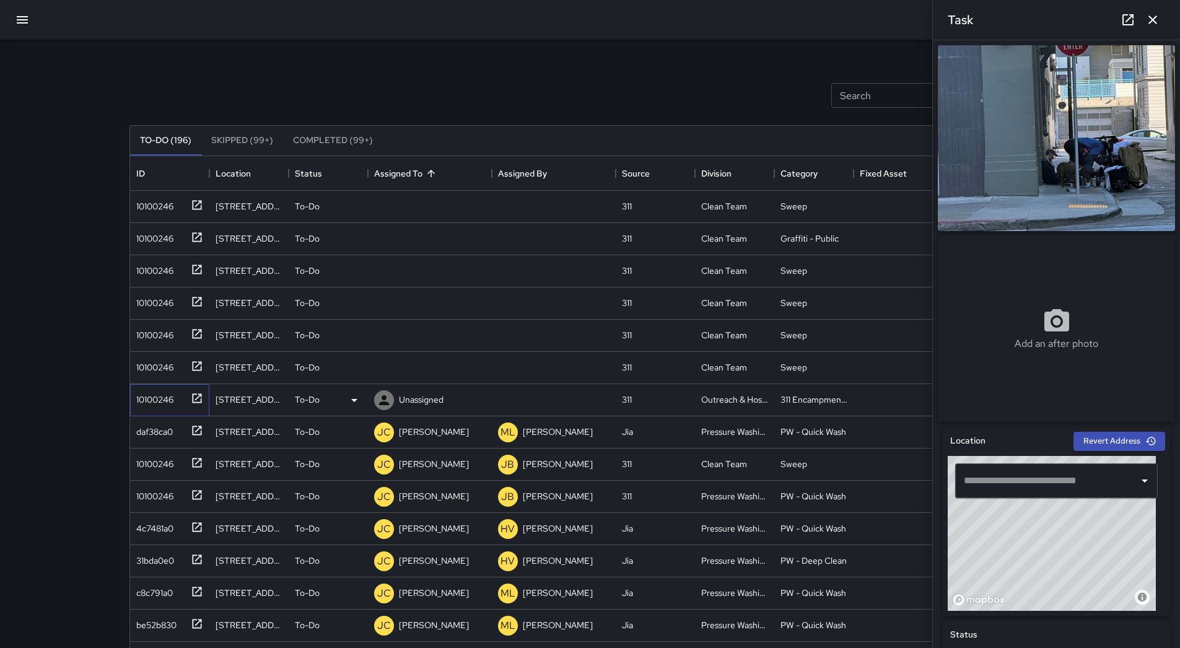
click at [155, 404] on div "10100246" at bounding box center [152, 396] width 42 height 17
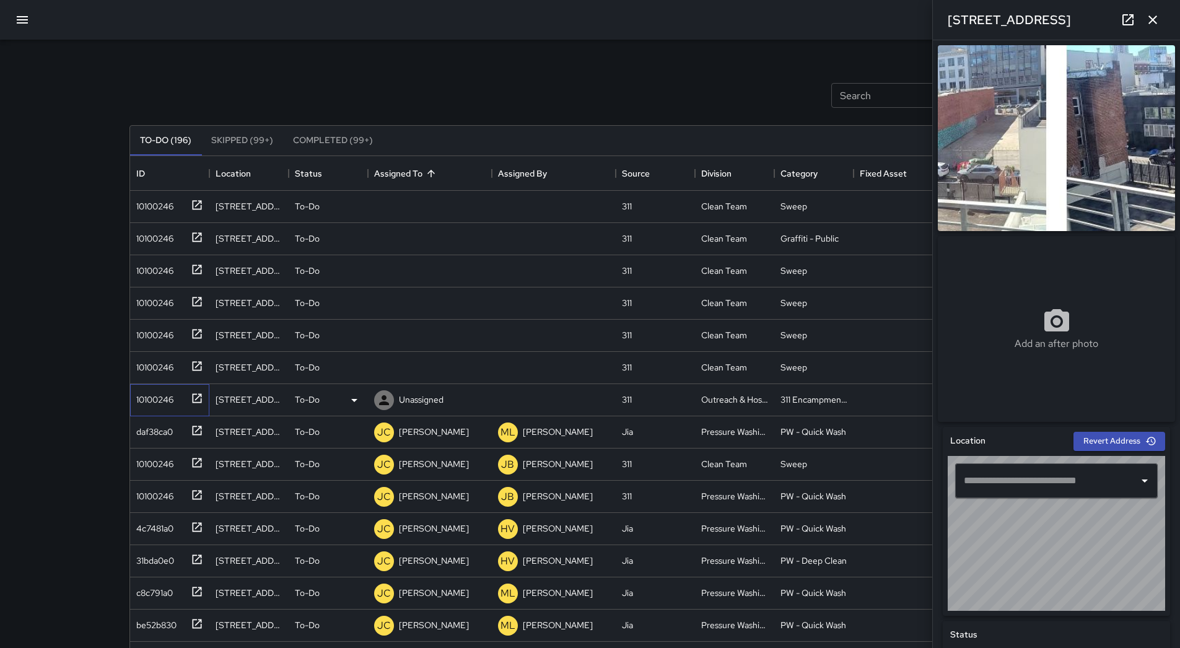
type input "**********"
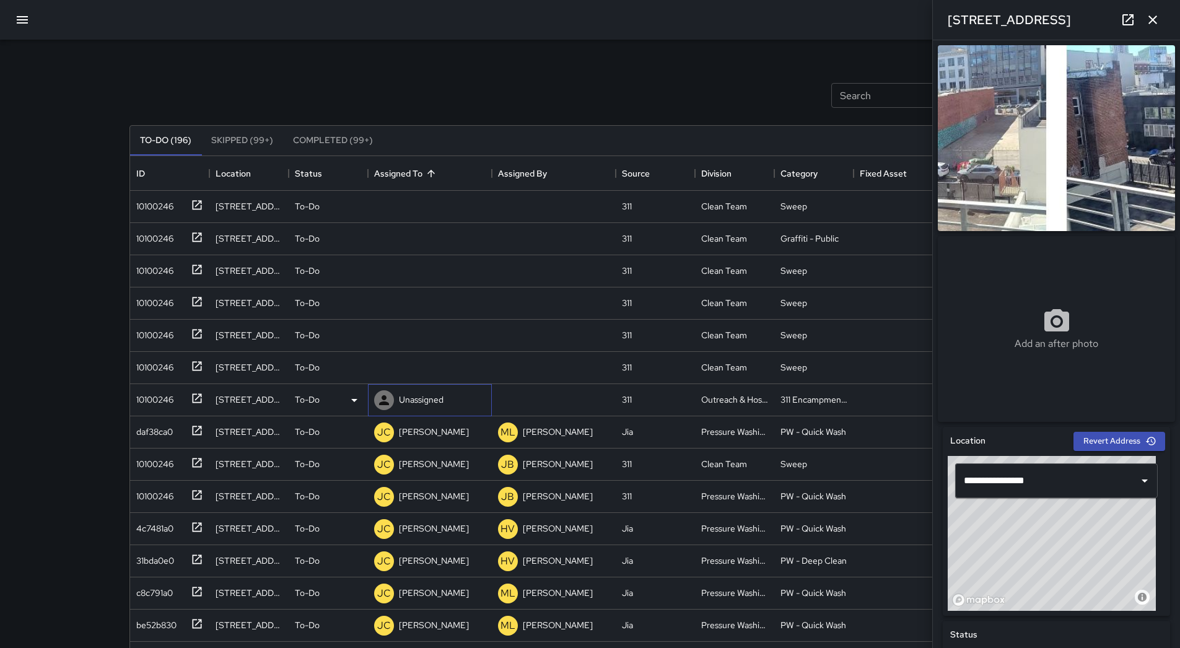
click at [437, 401] on p "Unassigned" at bounding box center [421, 399] width 45 height 12
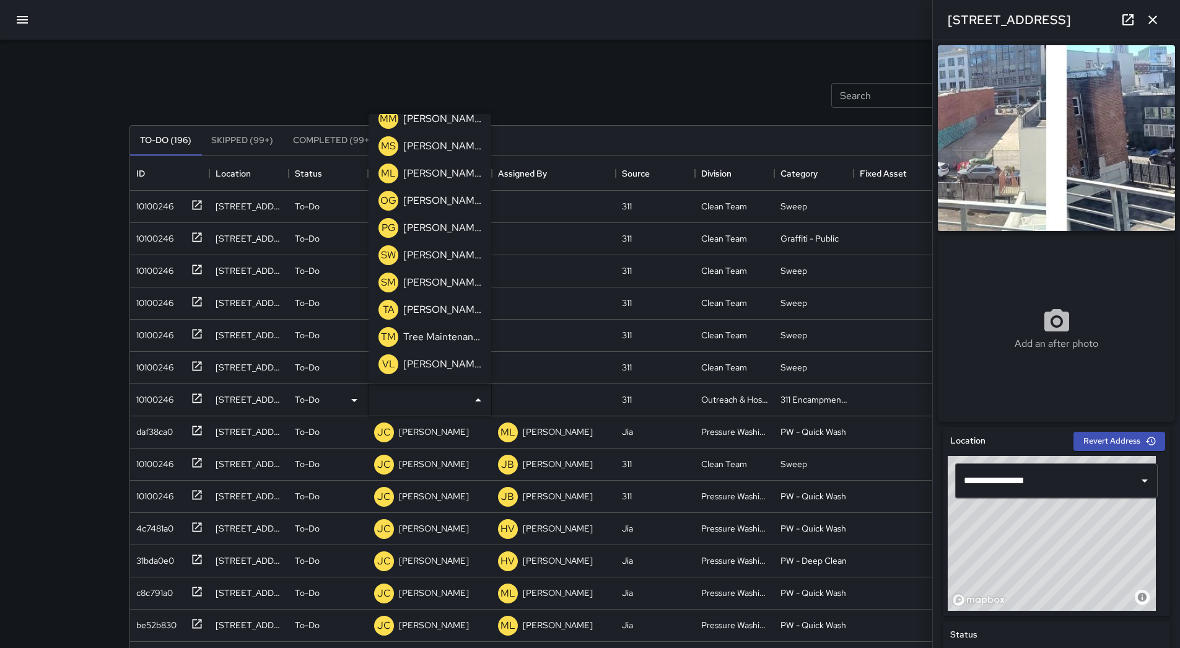
click at [437, 176] on p "[PERSON_NAME]" at bounding box center [442, 173] width 78 height 15
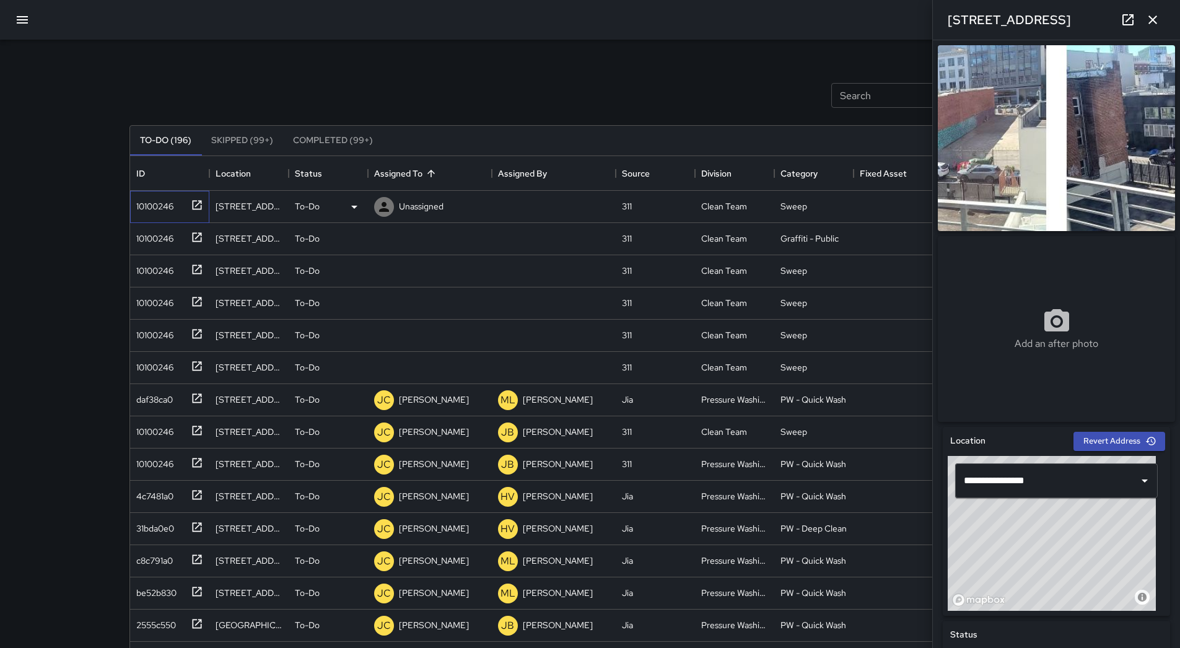
click at [133, 204] on div "10100246" at bounding box center [152, 203] width 42 height 17
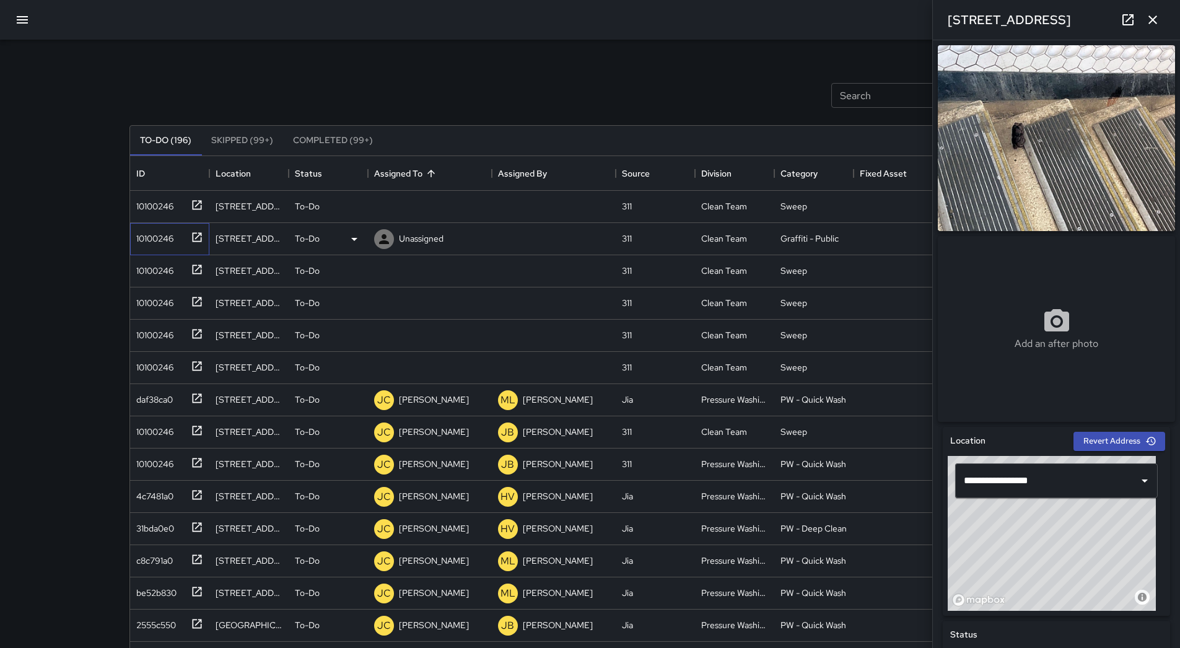
click at [157, 239] on div "10100246" at bounding box center [152, 235] width 42 height 17
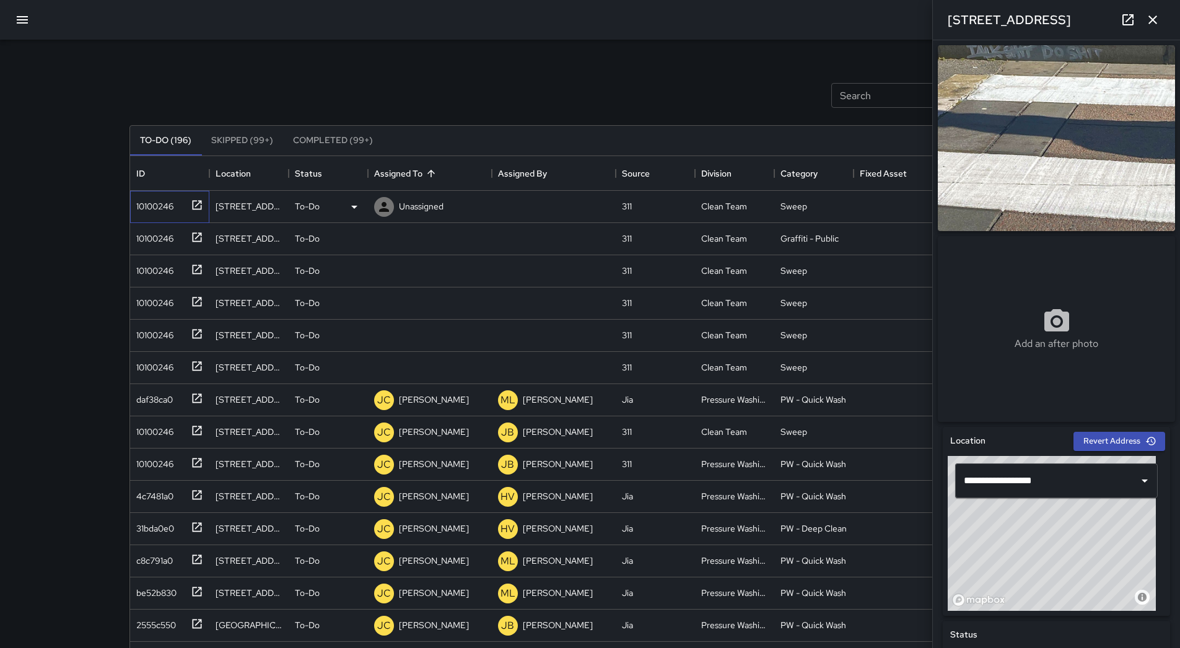
click at [158, 217] on div "10100246" at bounding box center [169, 207] width 79 height 32
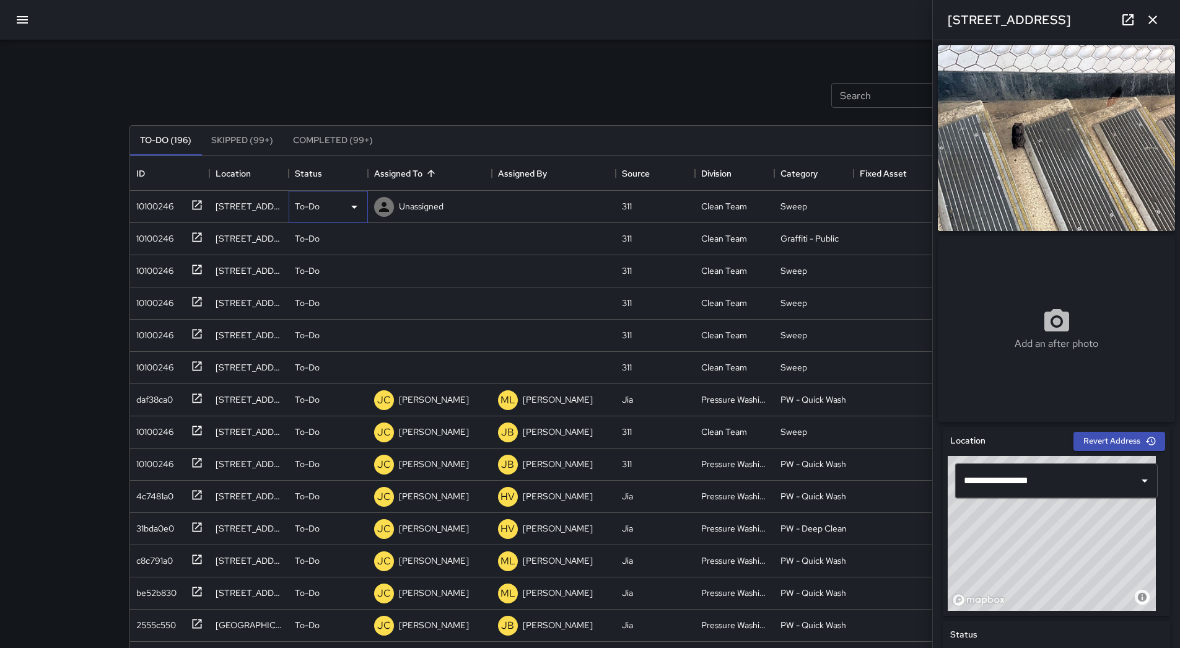
click at [354, 207] on icon at bounding box center [354, 207] width 6 height 3
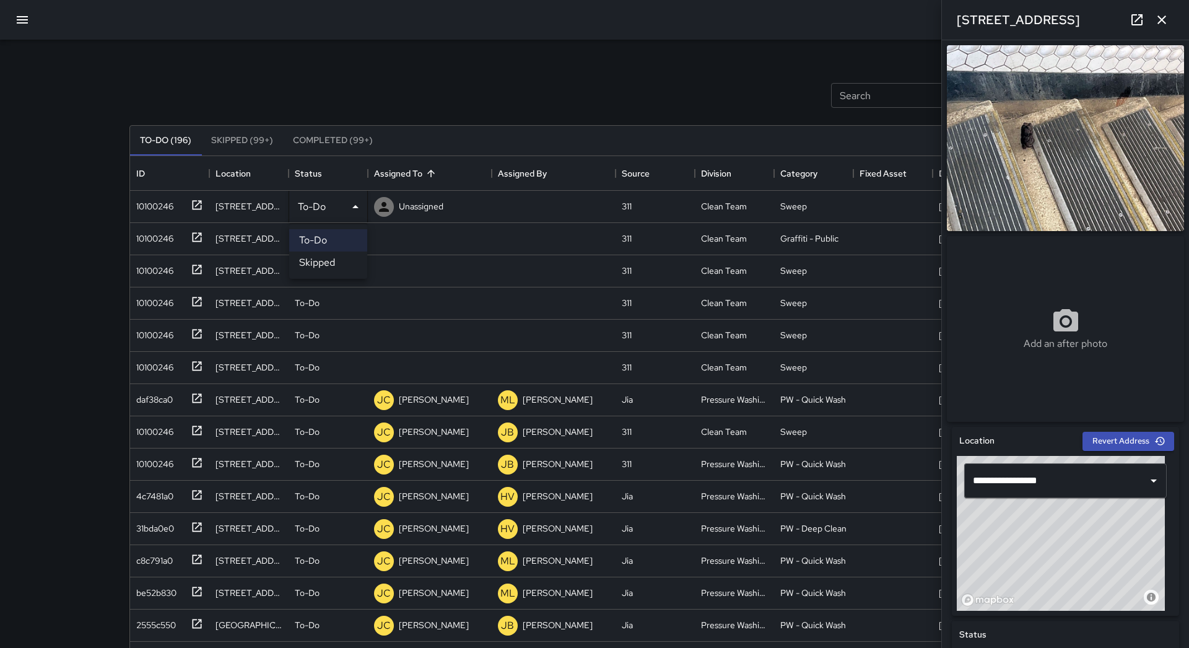
click at [330, 263] on li "Skipped" at bounding box center [328, 262] width 78 height 22
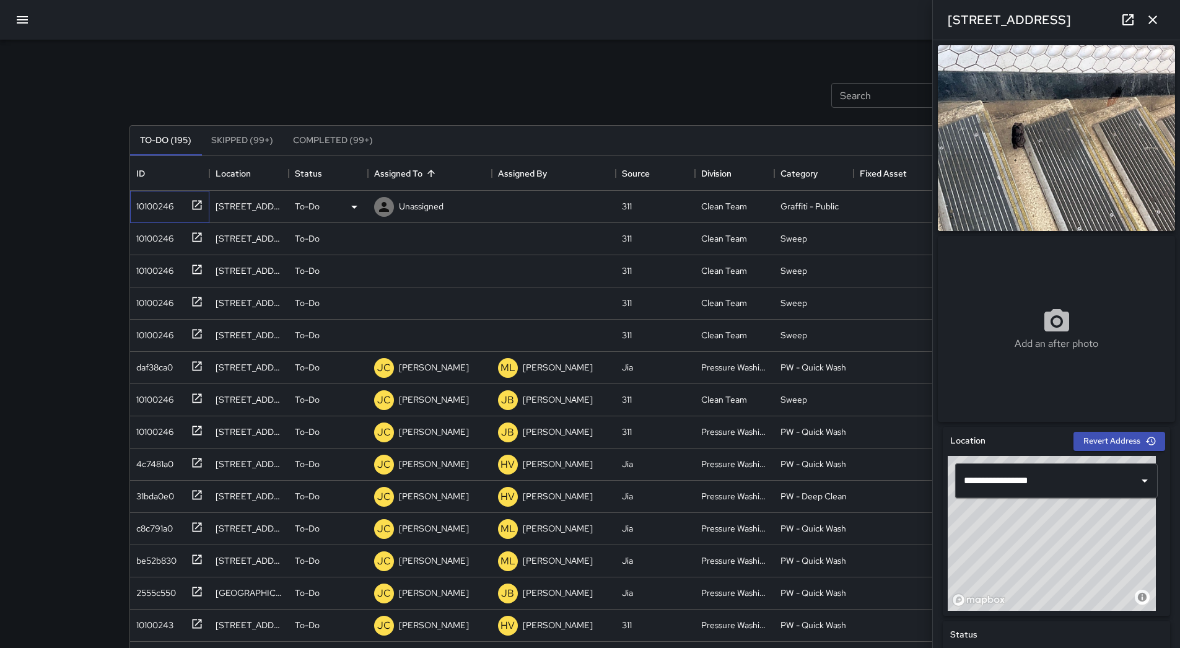
click at [181, 217] on div "10100246" at bounding box center [169, 207] width 79 height 32
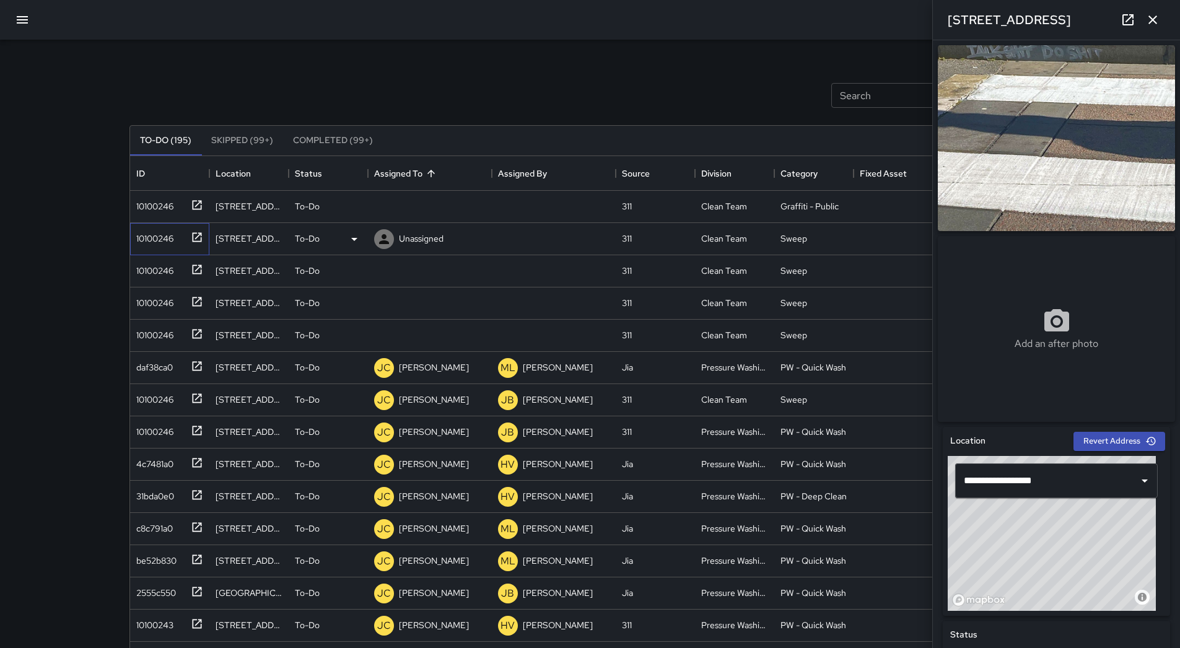
click at [172, 239] on div "10100246" at bounding box center [152, 235] width 42 height 17
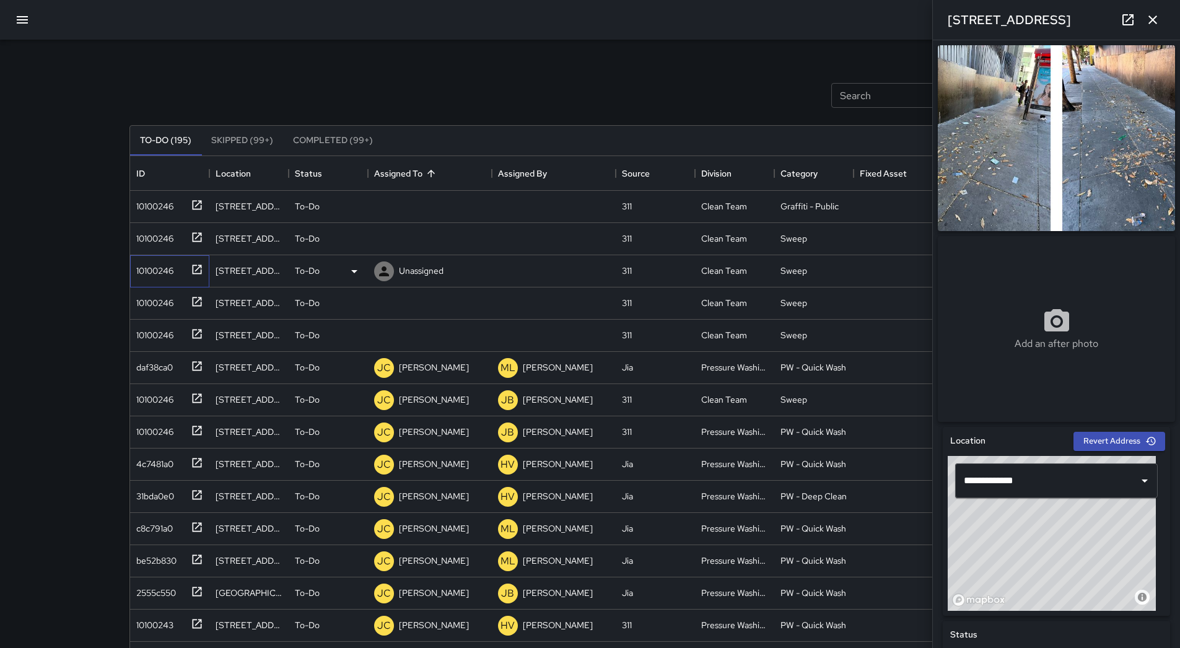
click at [169, 271] on div "10100246" at bounding box center [152, 268] width 42 height 17
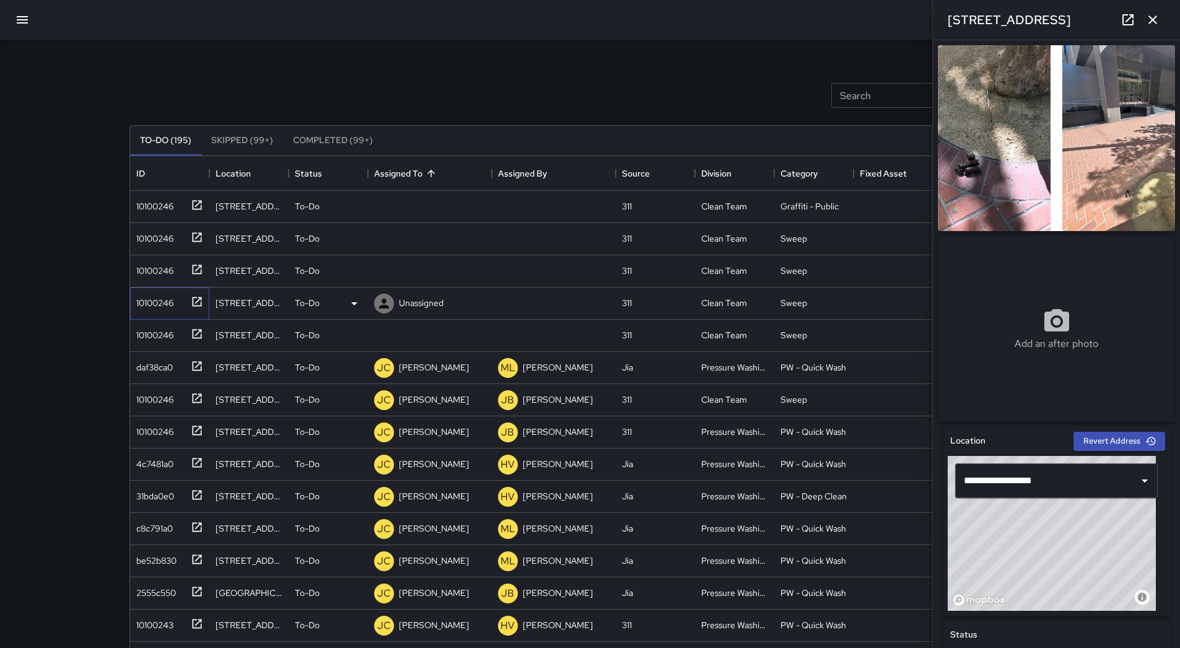
click at [162, 295] on div "10100246" at bounding box center [152, 300] width 42 height 17
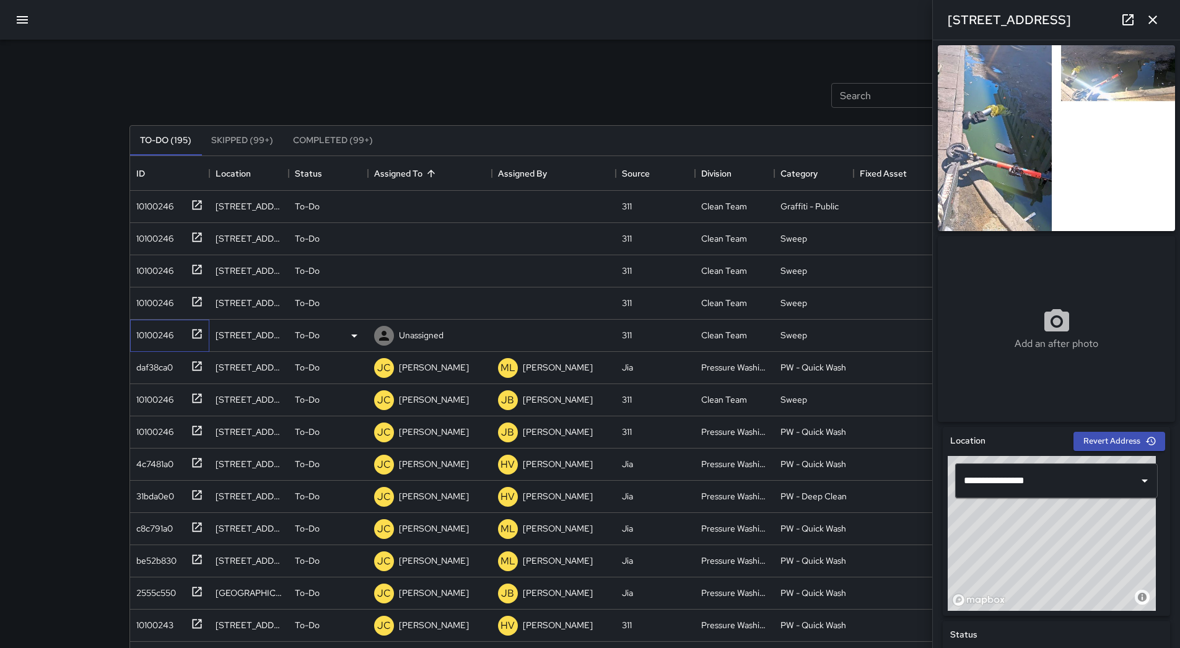
click at [158, 328] on div "10100246" at bounding box center [152, 332] width 42 height 17
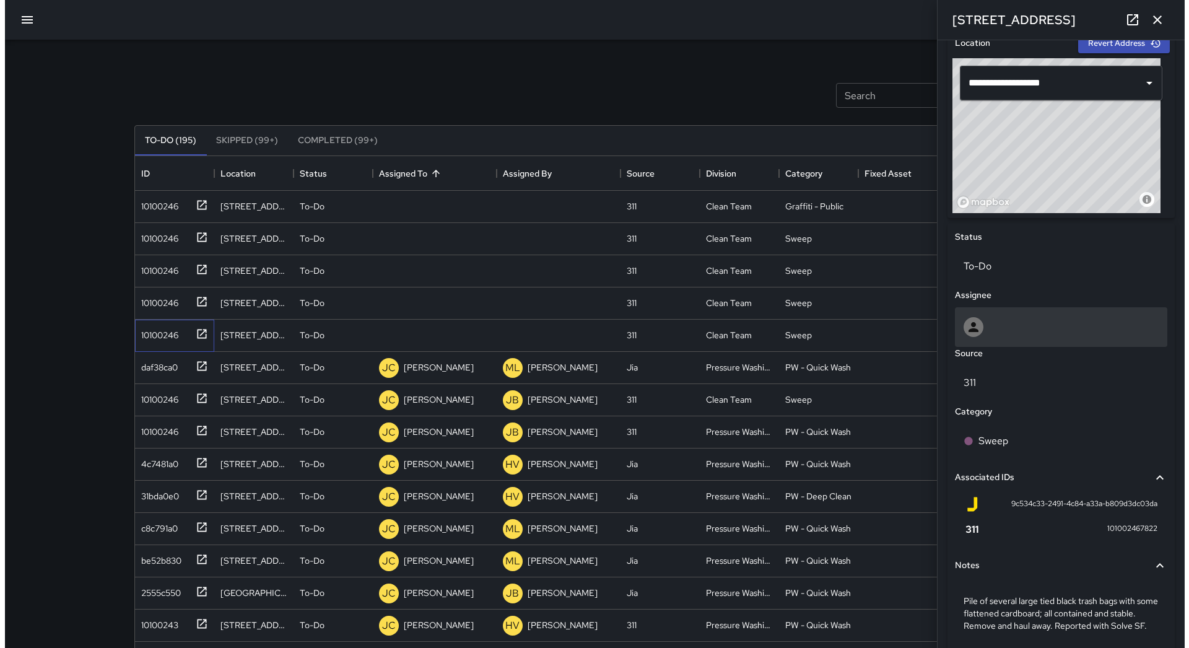
scroll to position [463, 0]
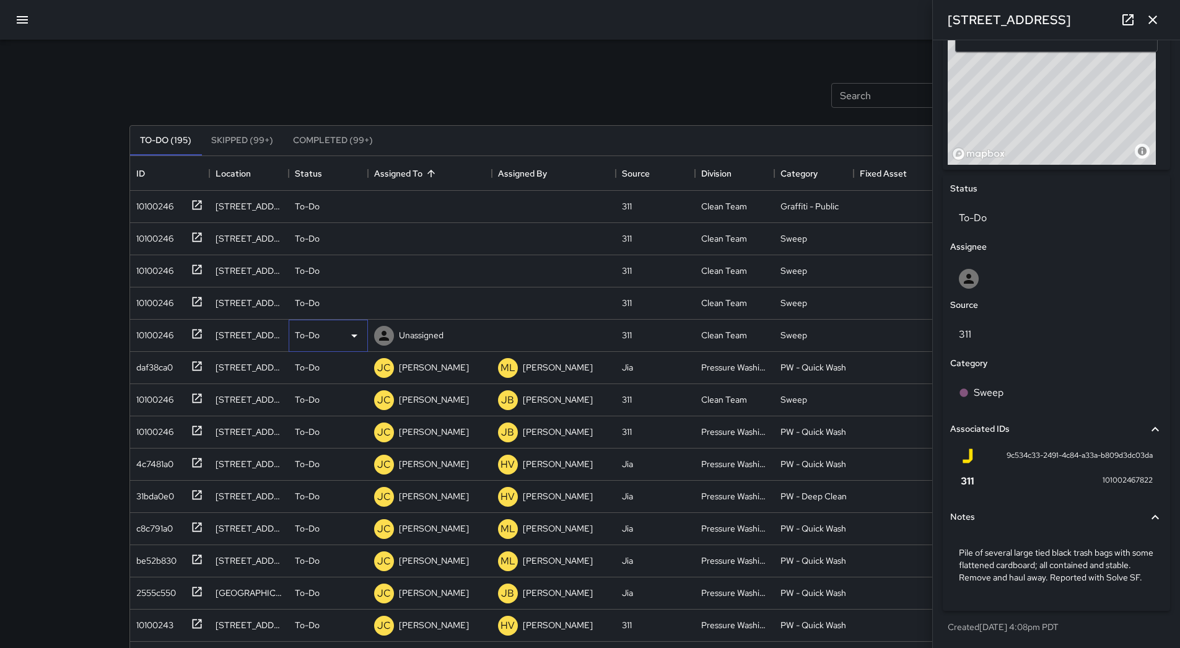
click at [348, 332] on icon at bounding box center [354, 335] width 15 height 15
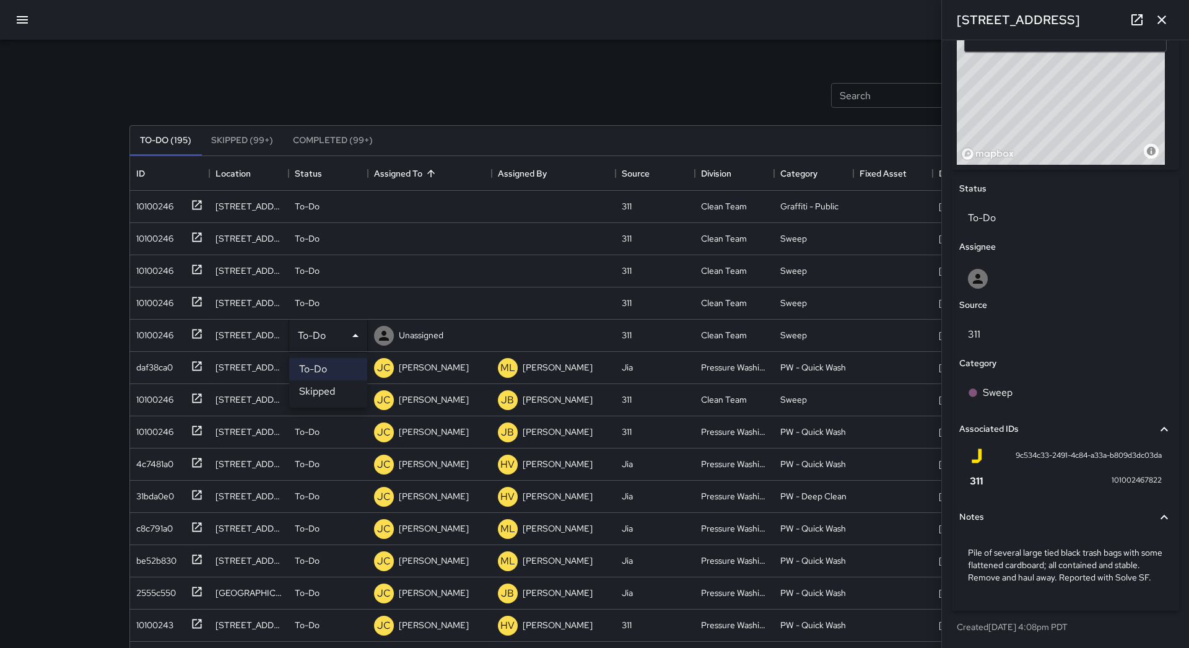
click at [334, 391] on li "Skipped" at bounding box center [328, 391] width 78 height 22
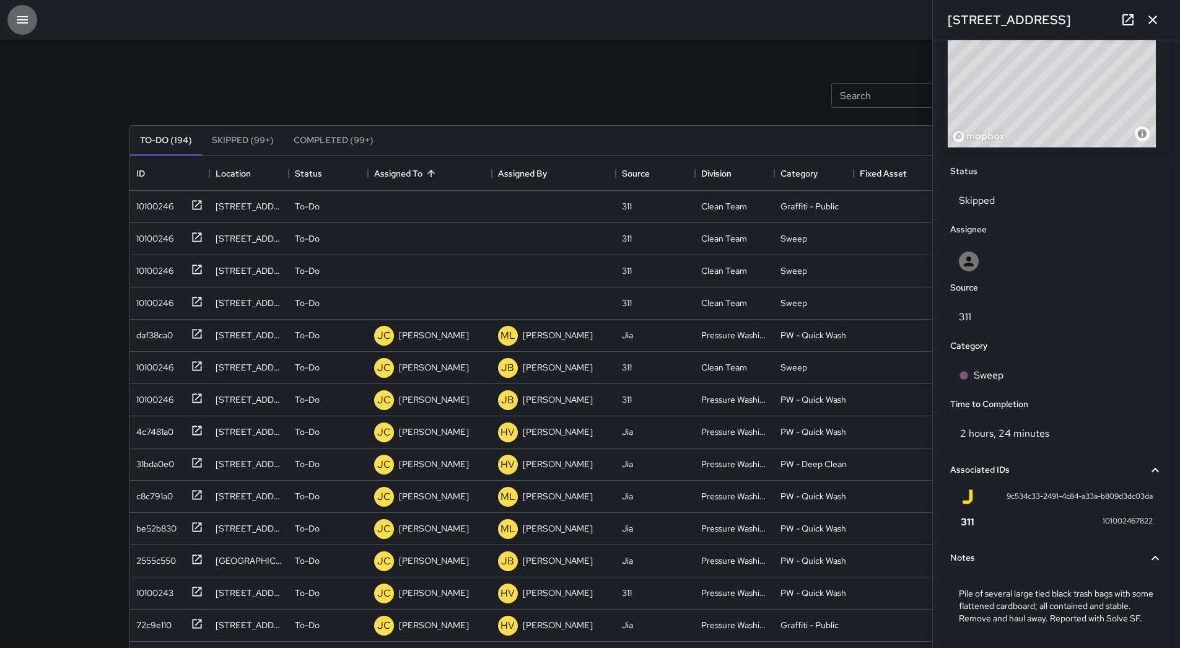
click at [22, 30] on button "button" at bounding box center [22, 20] width 30 height 30
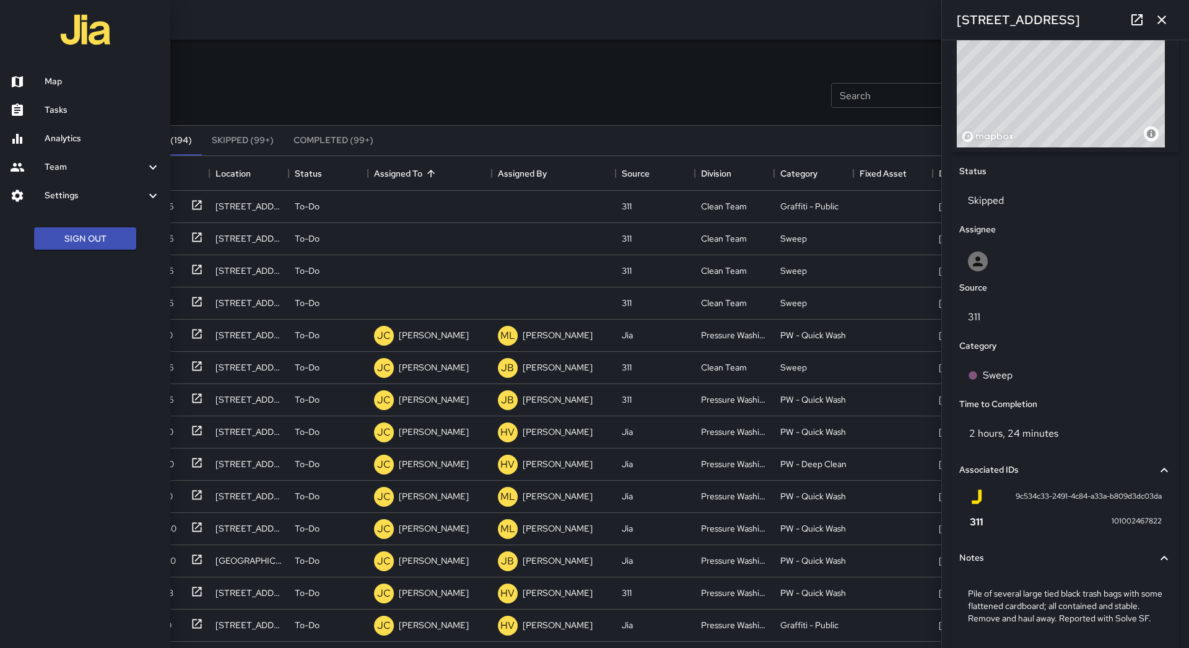
click at [63, 93] on link "Map" at bounding box center [85, 82] width 170 height 28
